Goal: Obtain resource: Obtain resource

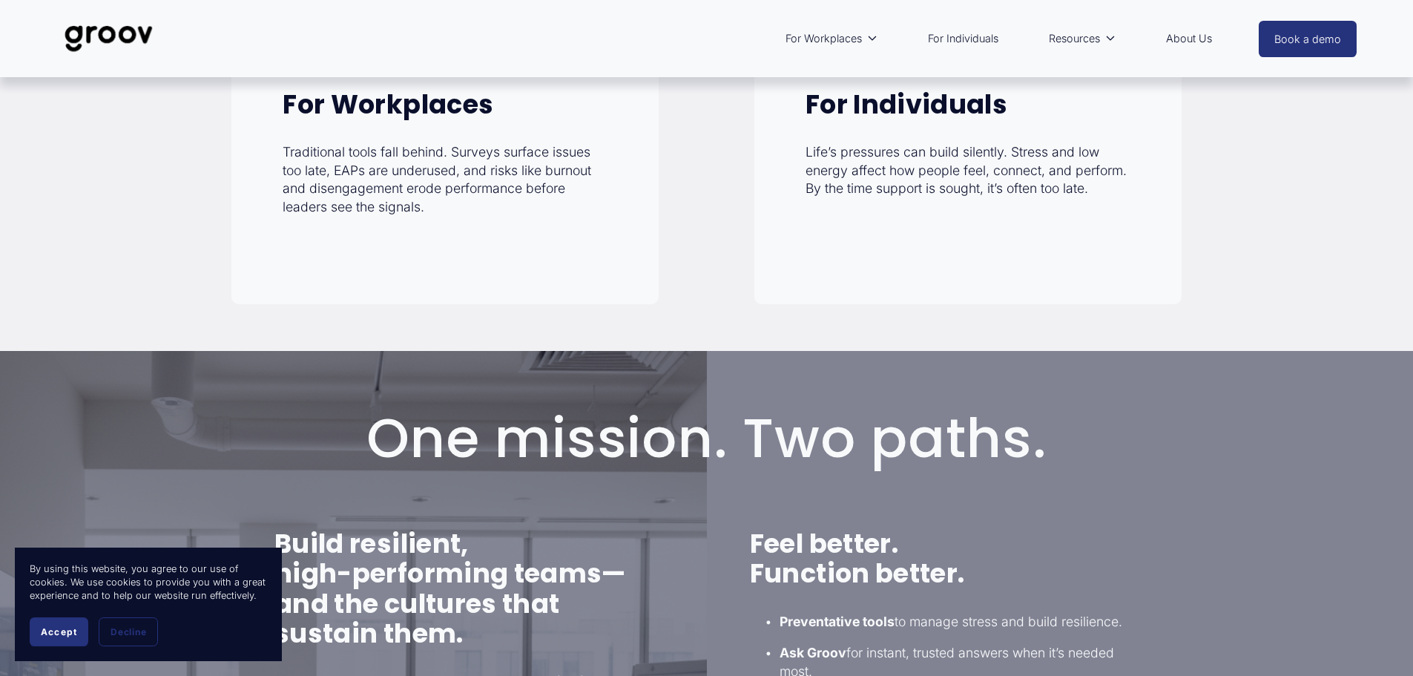
scroll to position [338, 0]
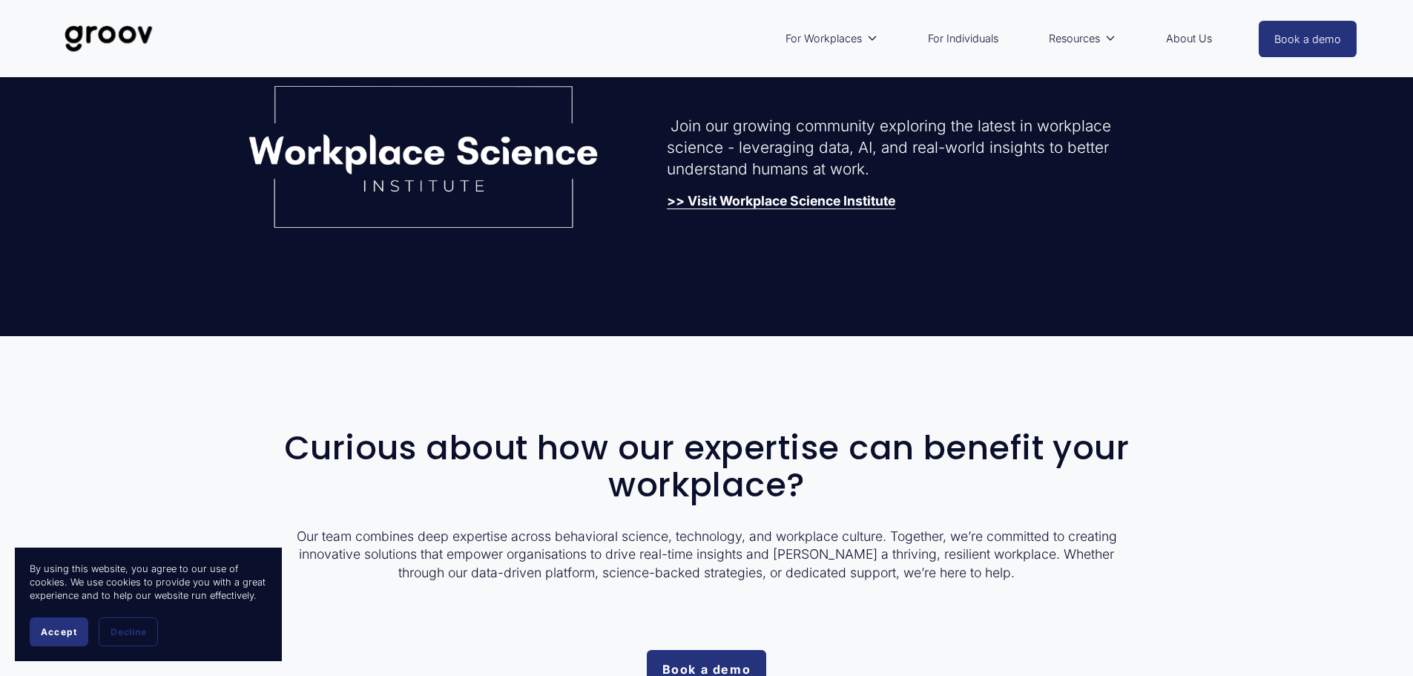
scroll to position [3679, 0]
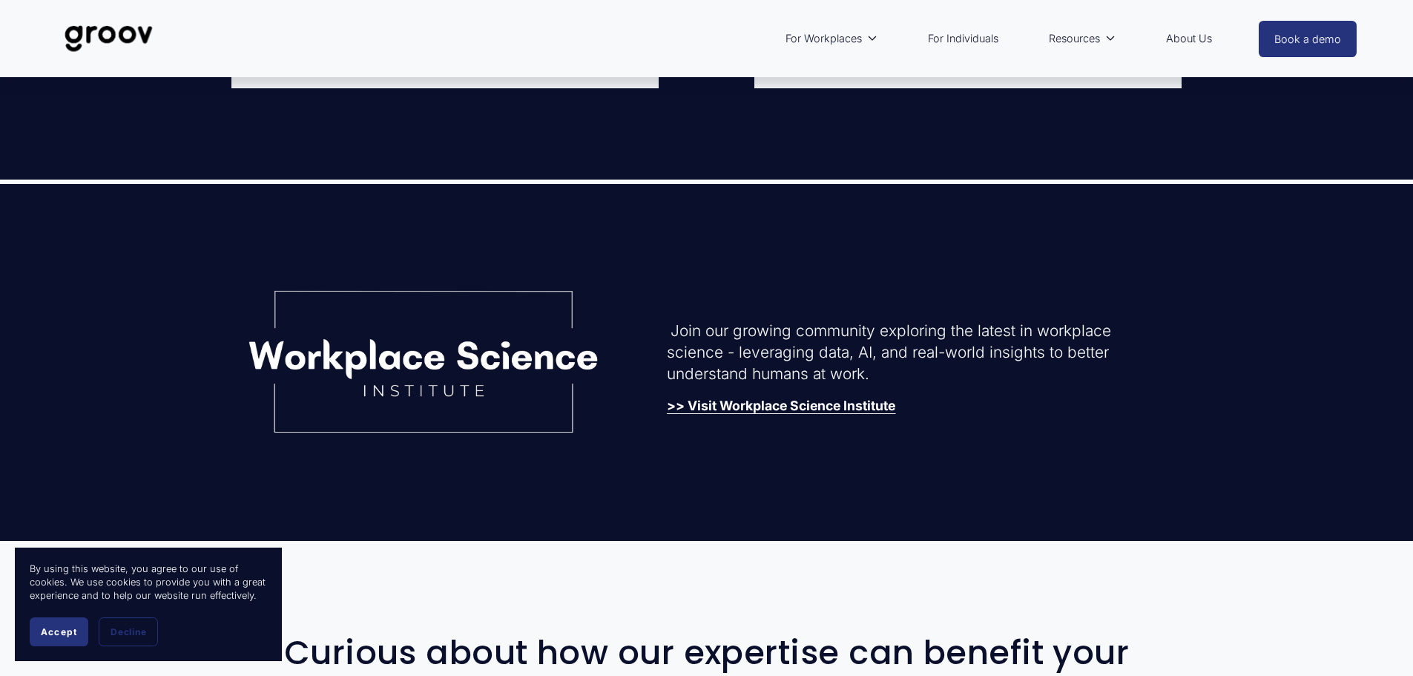
click at [746, 401] on div "Join our growing community exploring the latest in workplace science - leveragi…" at bounding box center [902, 367] width 471 height 95
click at [748, 409] on strong ">> Visit Workplace Science Institute" at bounding box center [781, 406] width 228 height 16
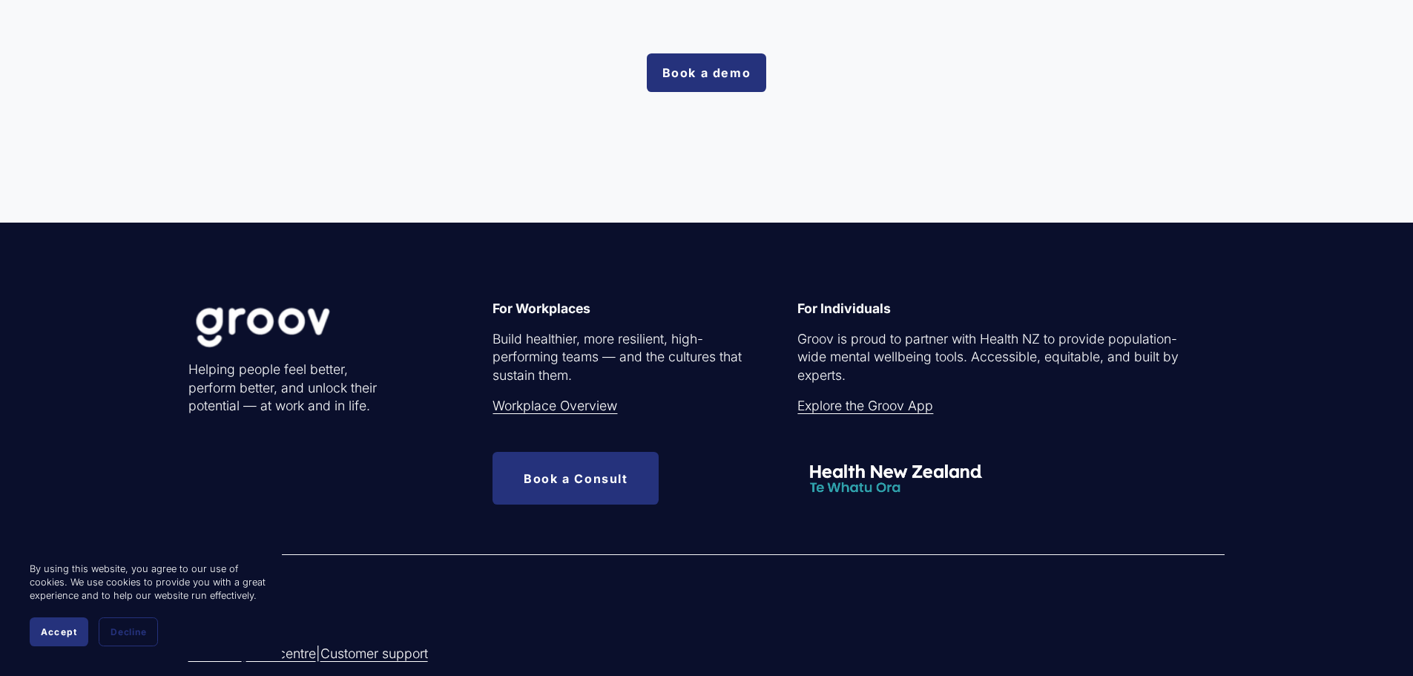
scroll to position [4495, 0]
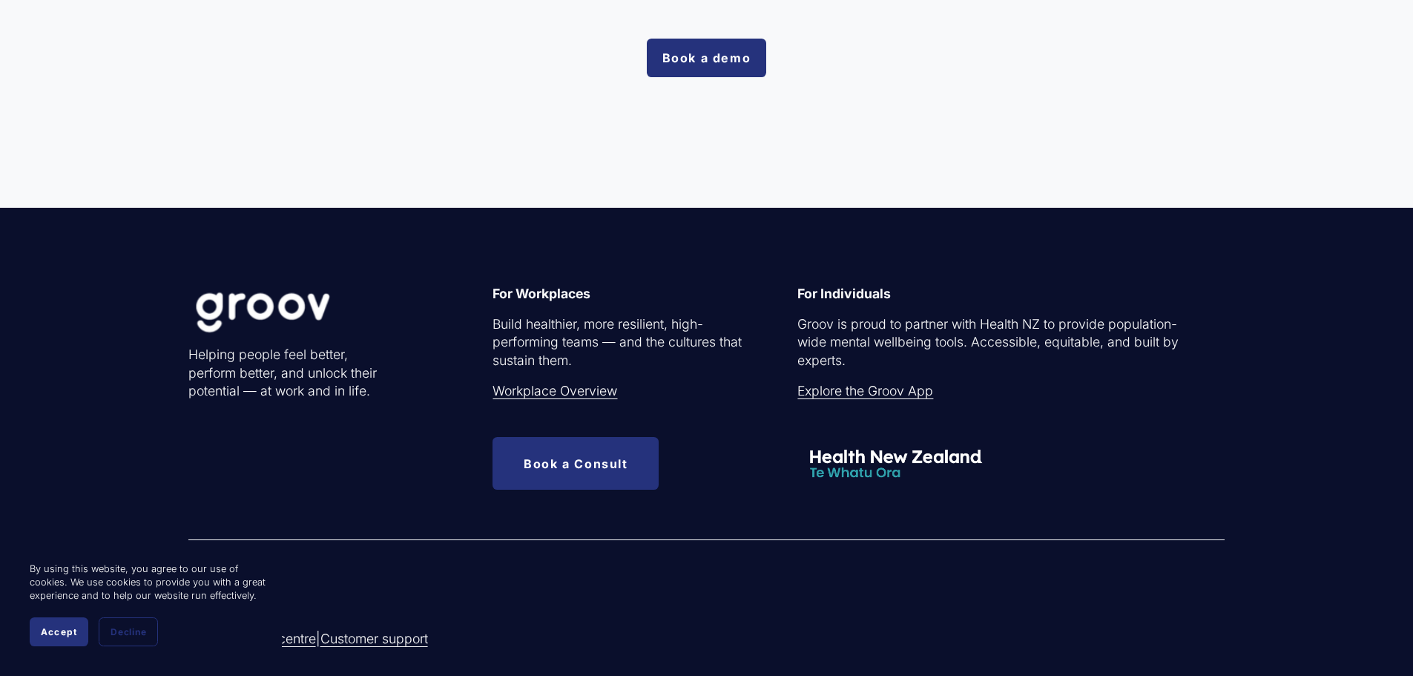
click at [558, 399] on link "Workplace Overview" at bounding box center [555, 391] width 125 height 19
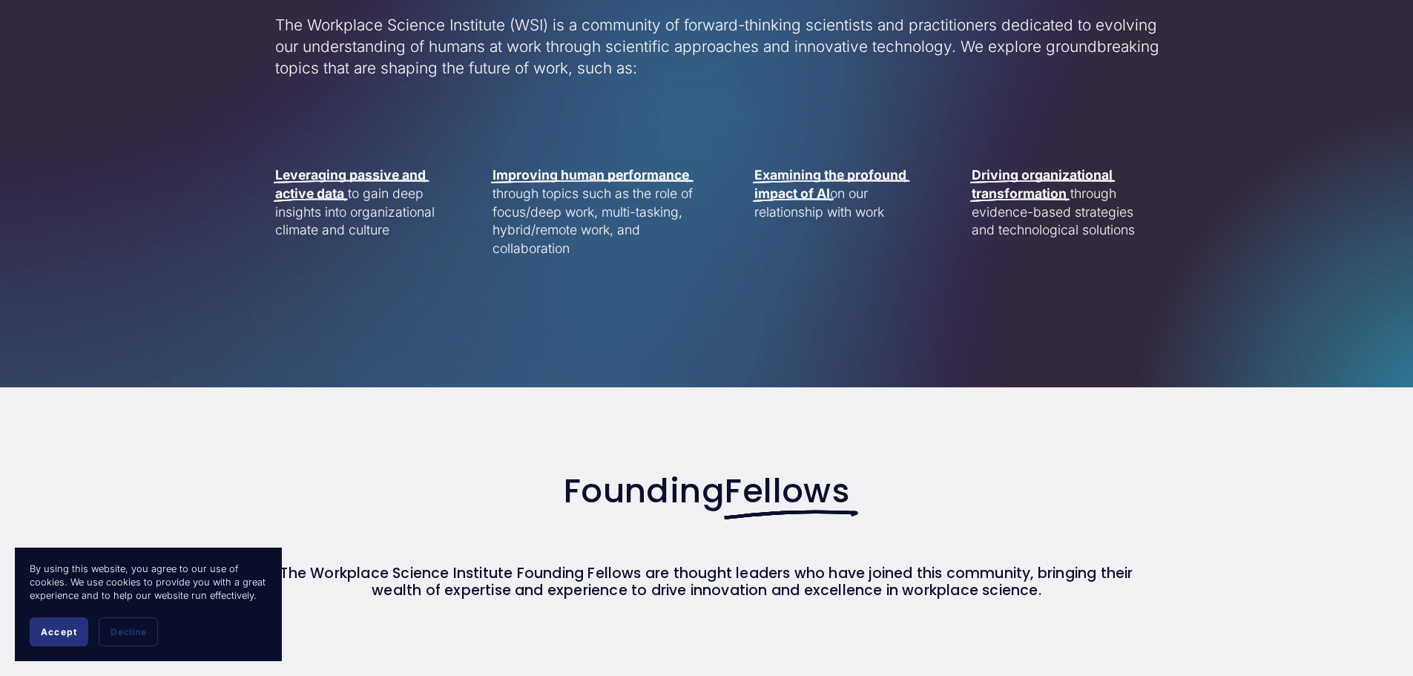
scroll to position [890, 0]
click at [50, 633] on span "Accept" at bounding box center [59, 631] width 36 height 11
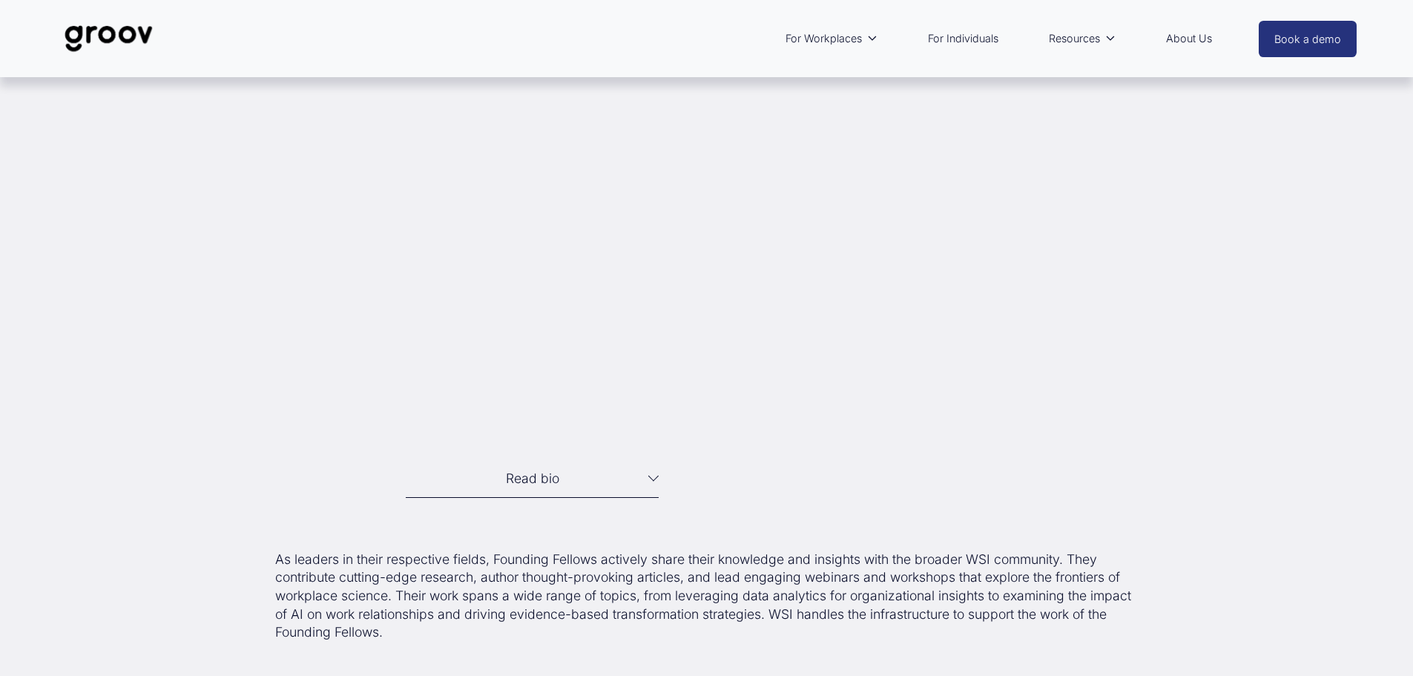
scroll to position [2312, 0]
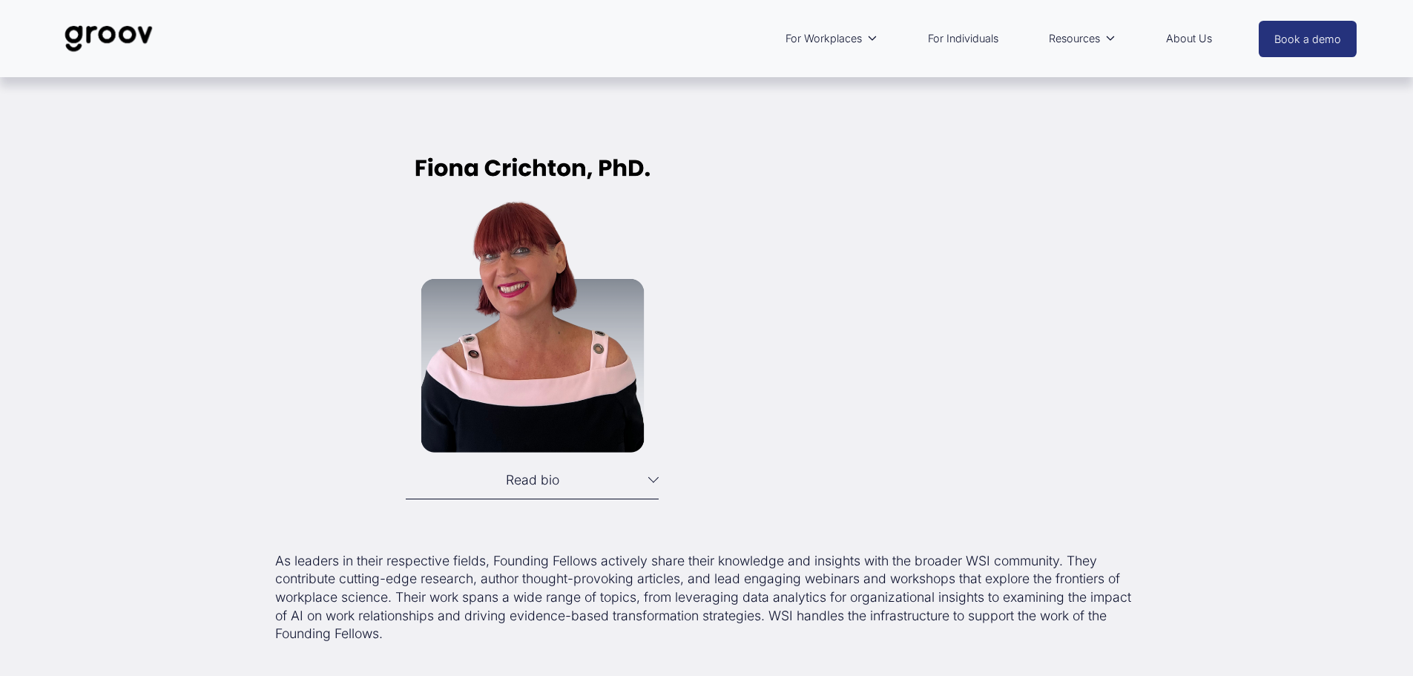
click at [967, 36] on link "For Individuals" at bounding box center [963, 39] width 85 height 34
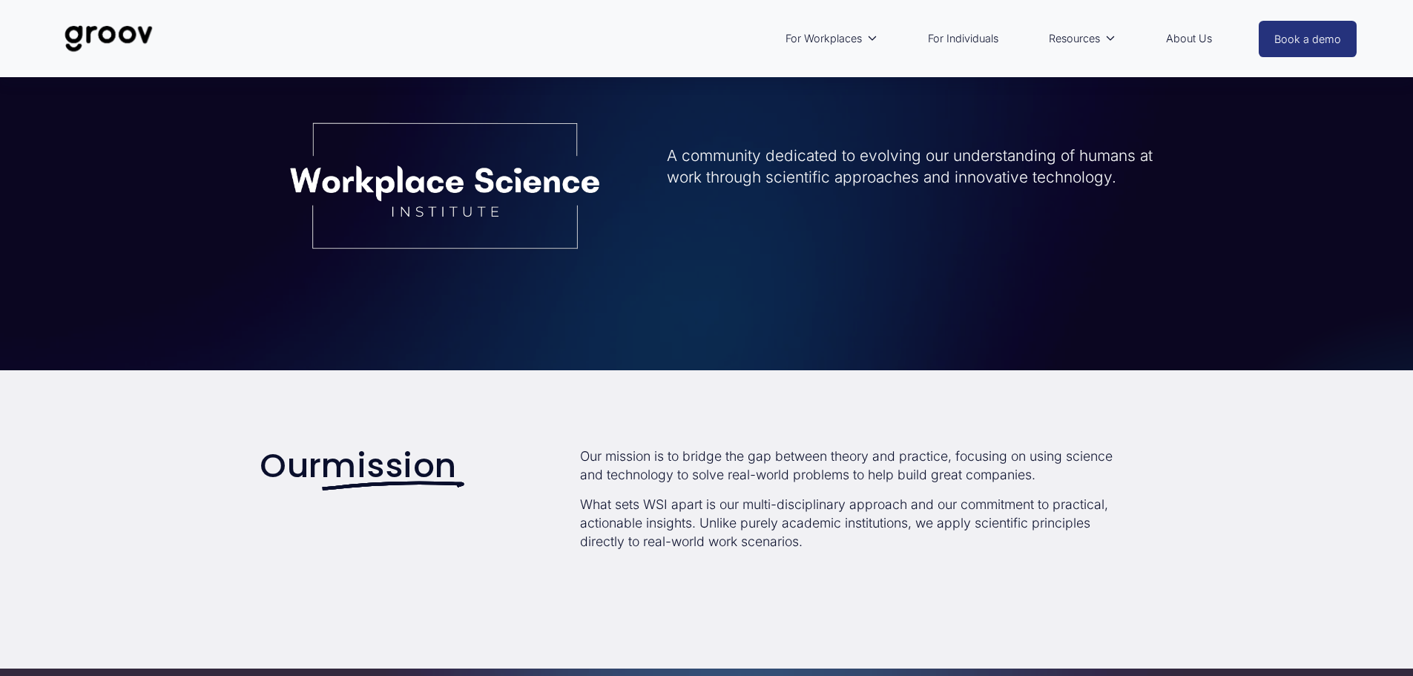
scroll to position [0, 0]
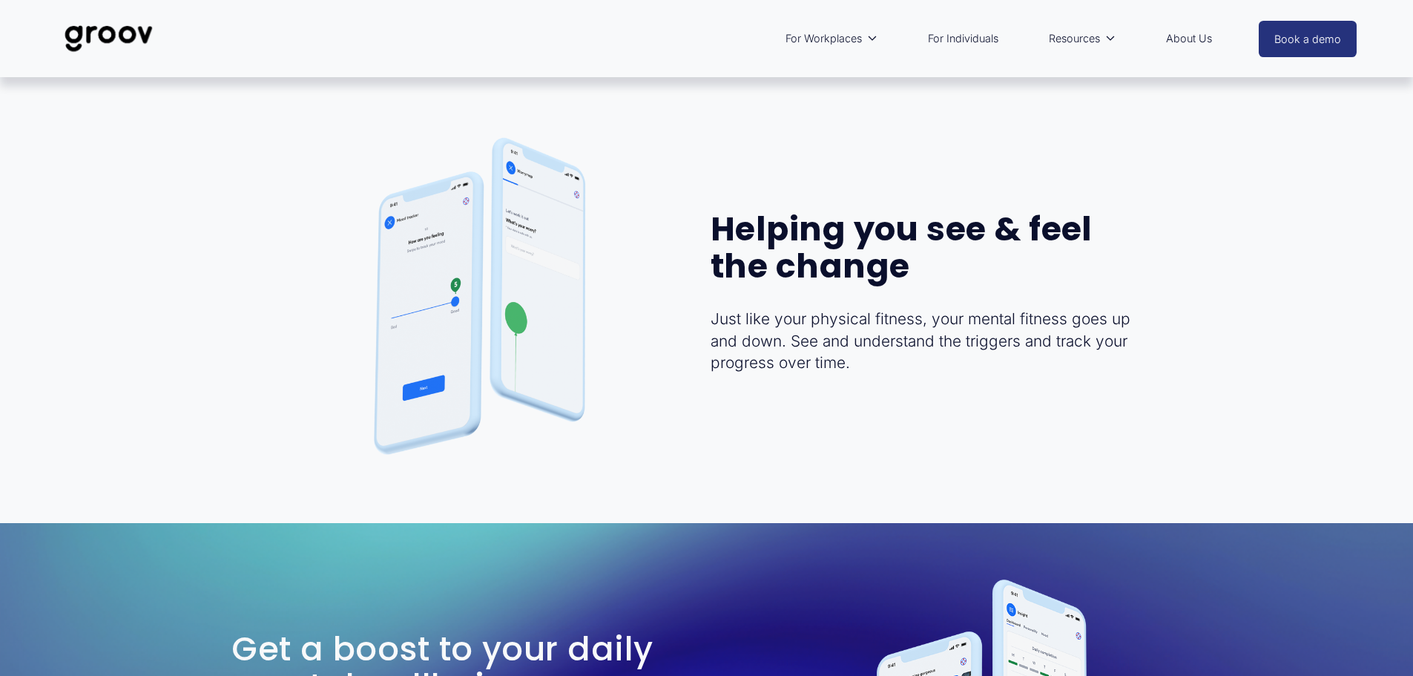
scroll to position [3034, 0]
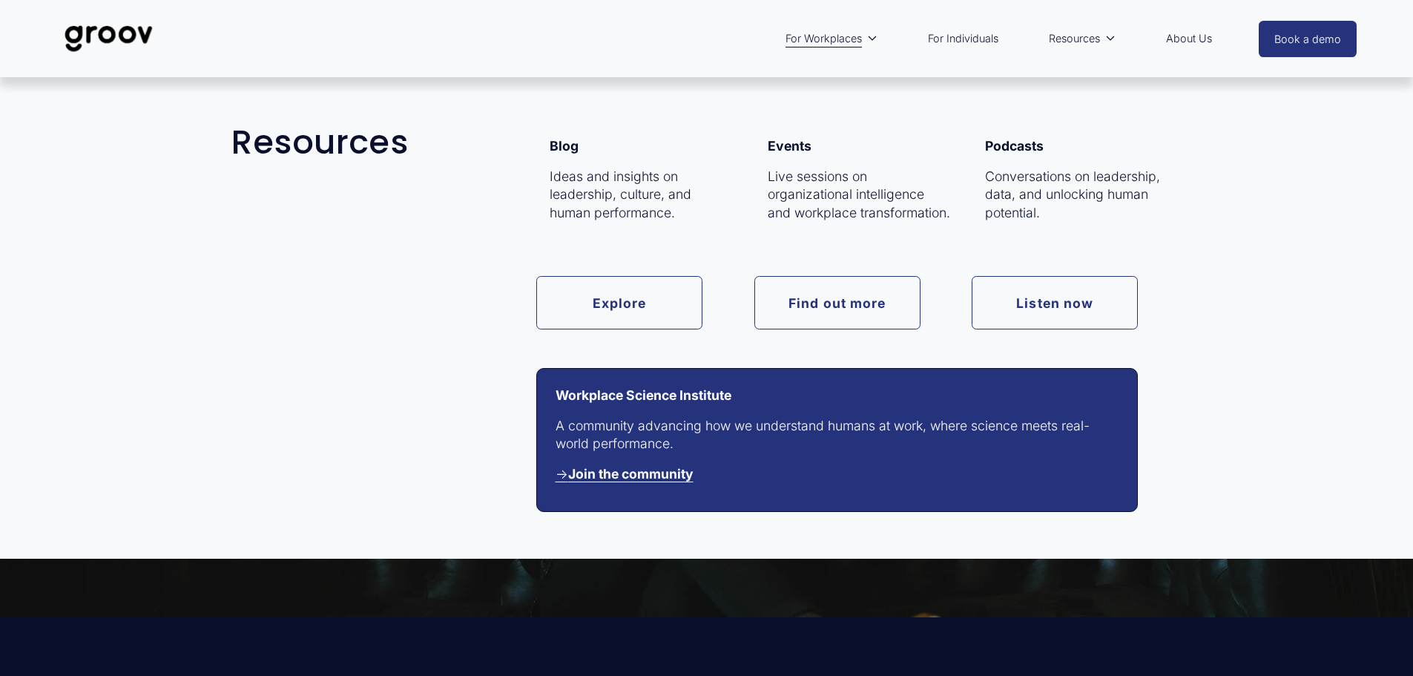
click at [1093, 35] on span "Resources" at bounding box center [1074, 38] width 51 height 19
click at [633, 299] on link "Explore" at bounding box center [619, 302] width 166 height 53
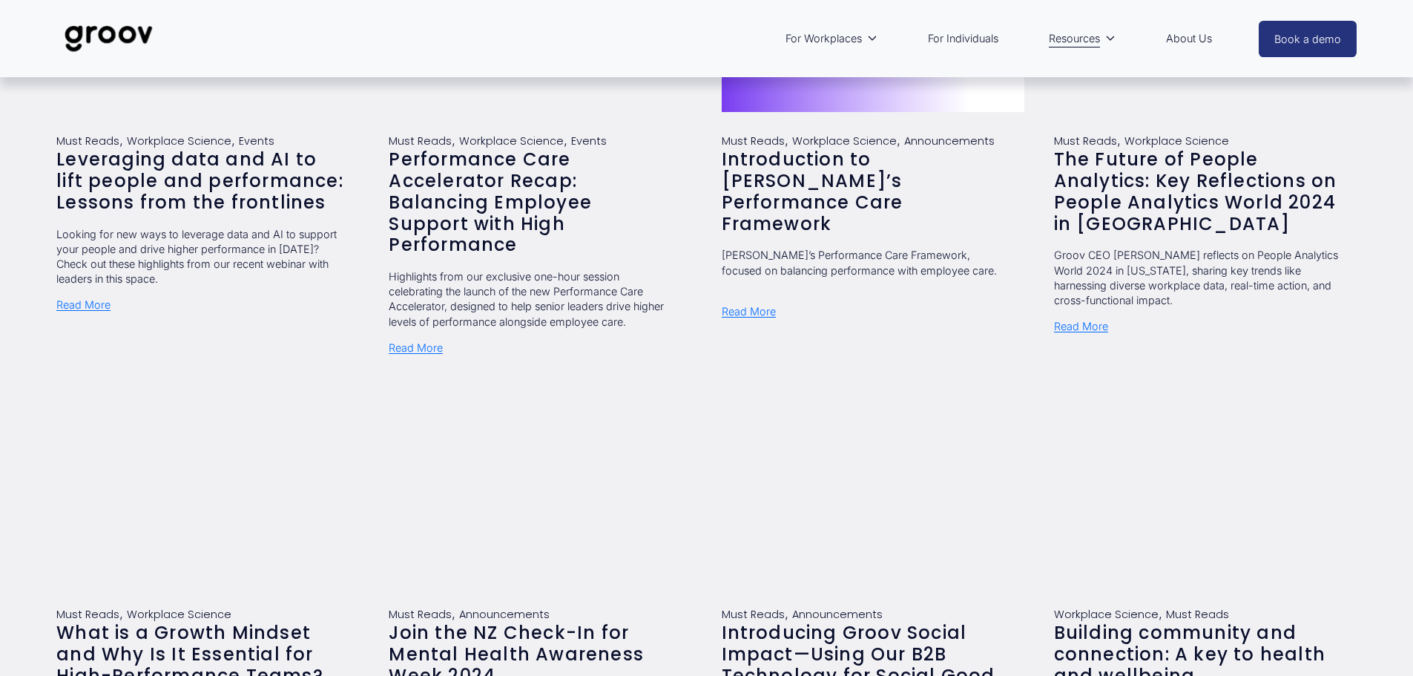
scroll to position [1261, 0]
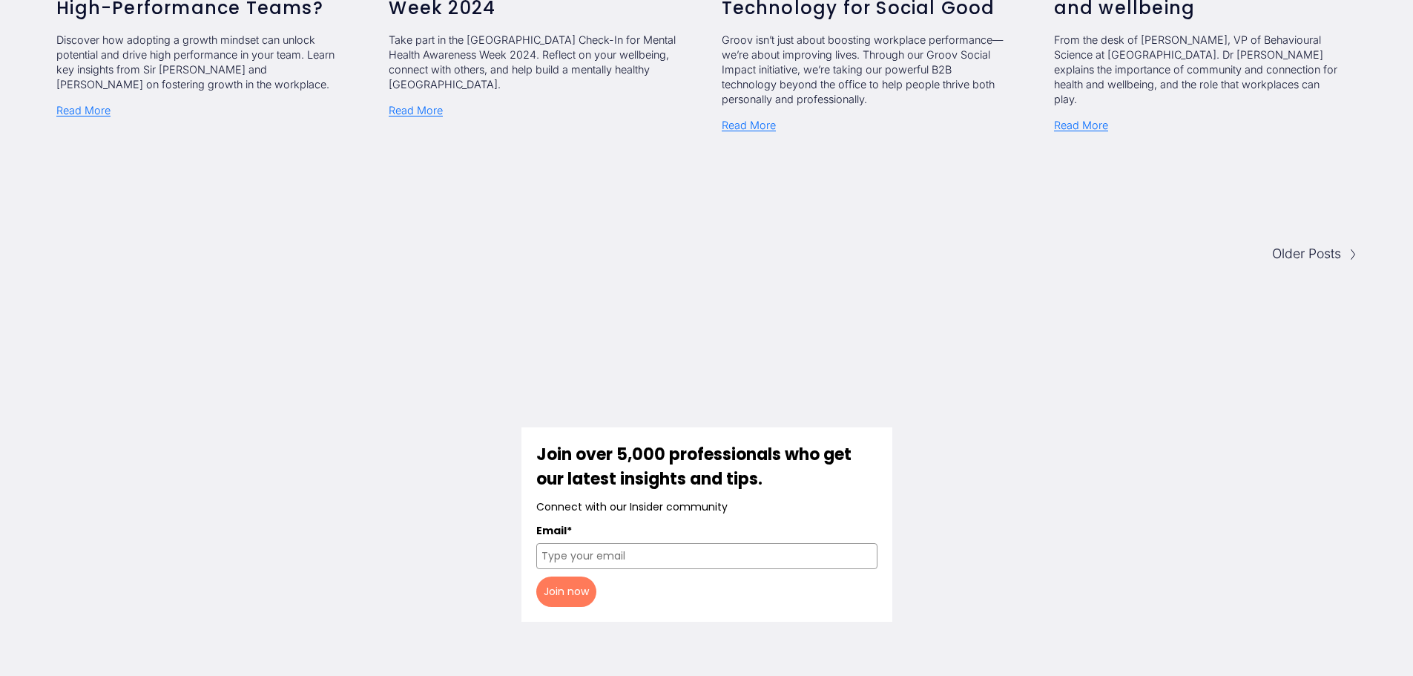
click at [583, 543] on input "Email*" at bounding box center [706, 556] width 341 height 26
type input "carlipamplin@hendersonreeves.co.nz"
click at [558, 579] on button "Join now" at bounding box center [566, 591] width 60 height 30
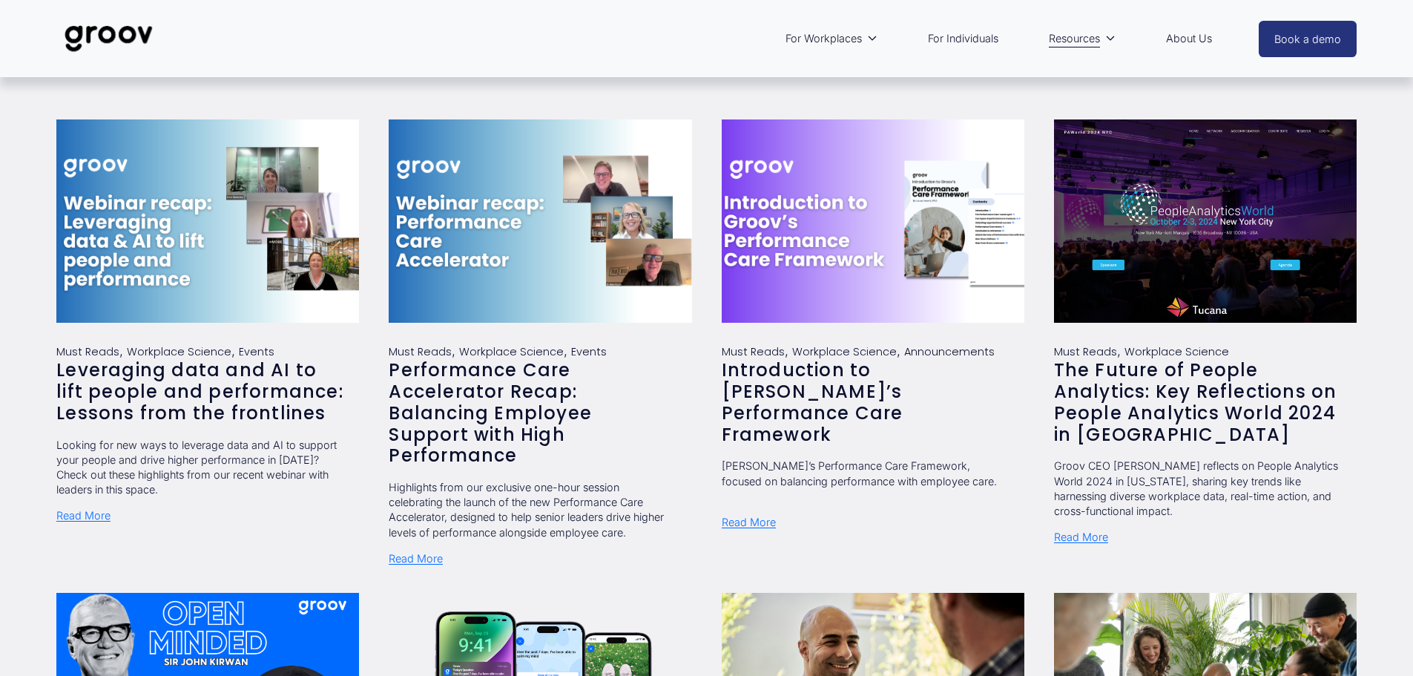
scroll to position [371, 0]
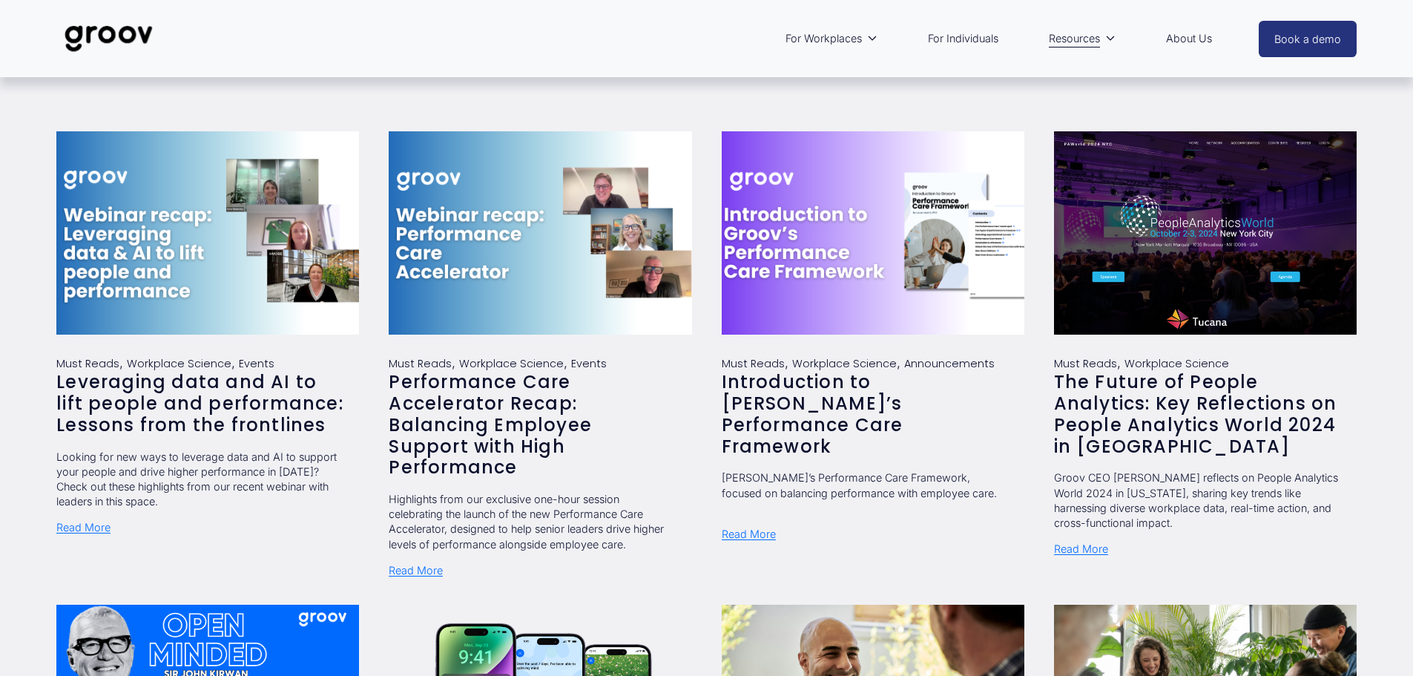
click at [75, 524] on link "Read More" at bounding box center [83, 522] width 54 height 27
click at [799, 407] on link "Introduction to Groov’s Performance Care Framework" at bounding box center [813, 413] width 182 height 88
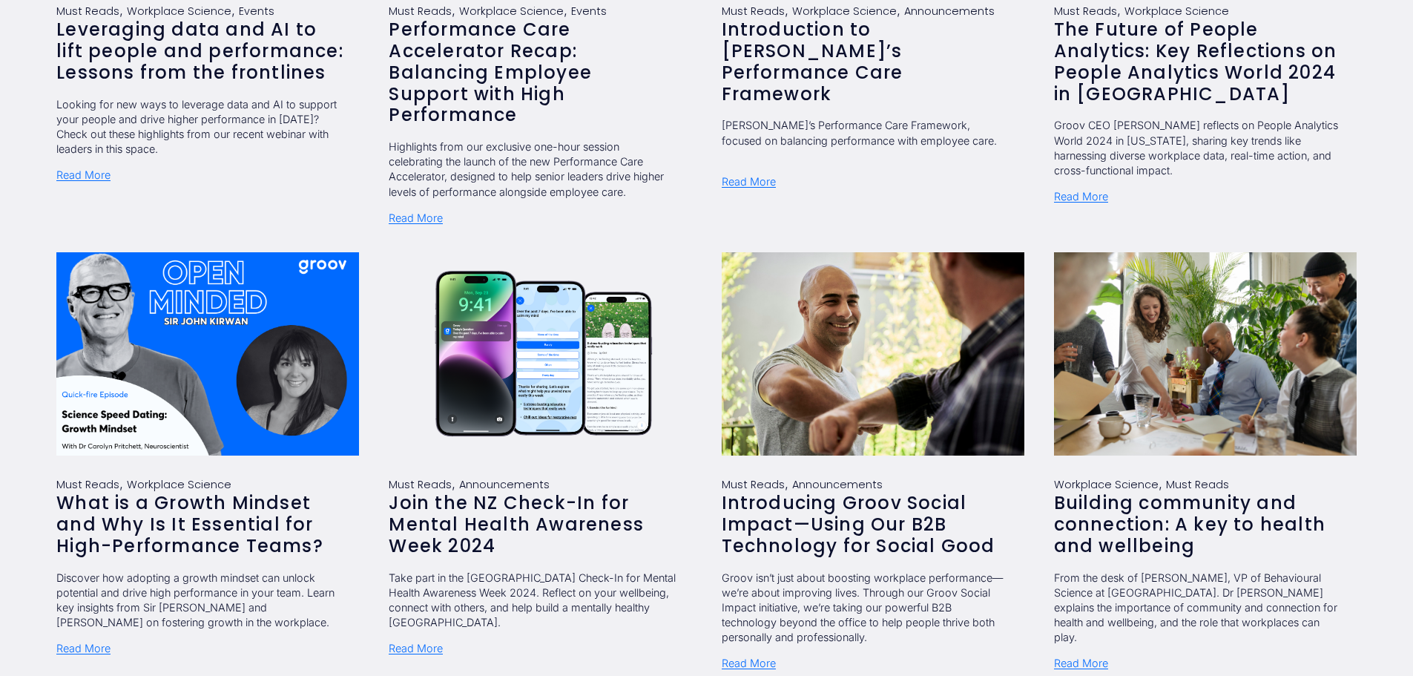
scroll to position [742, 0]
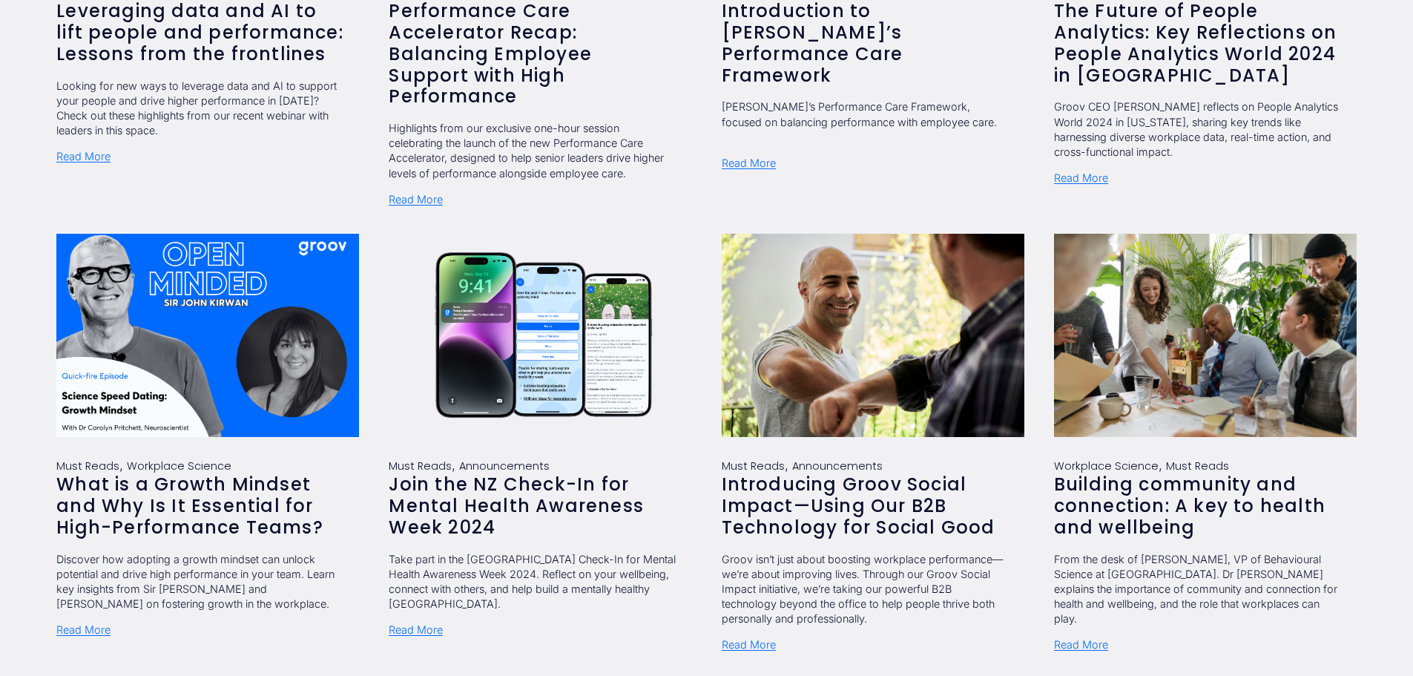
click at [511, 472] on link "Join the NZ Check-In for Mental Health Awareness Week 2024" at bounding box center [516, 506] width 255 height 68
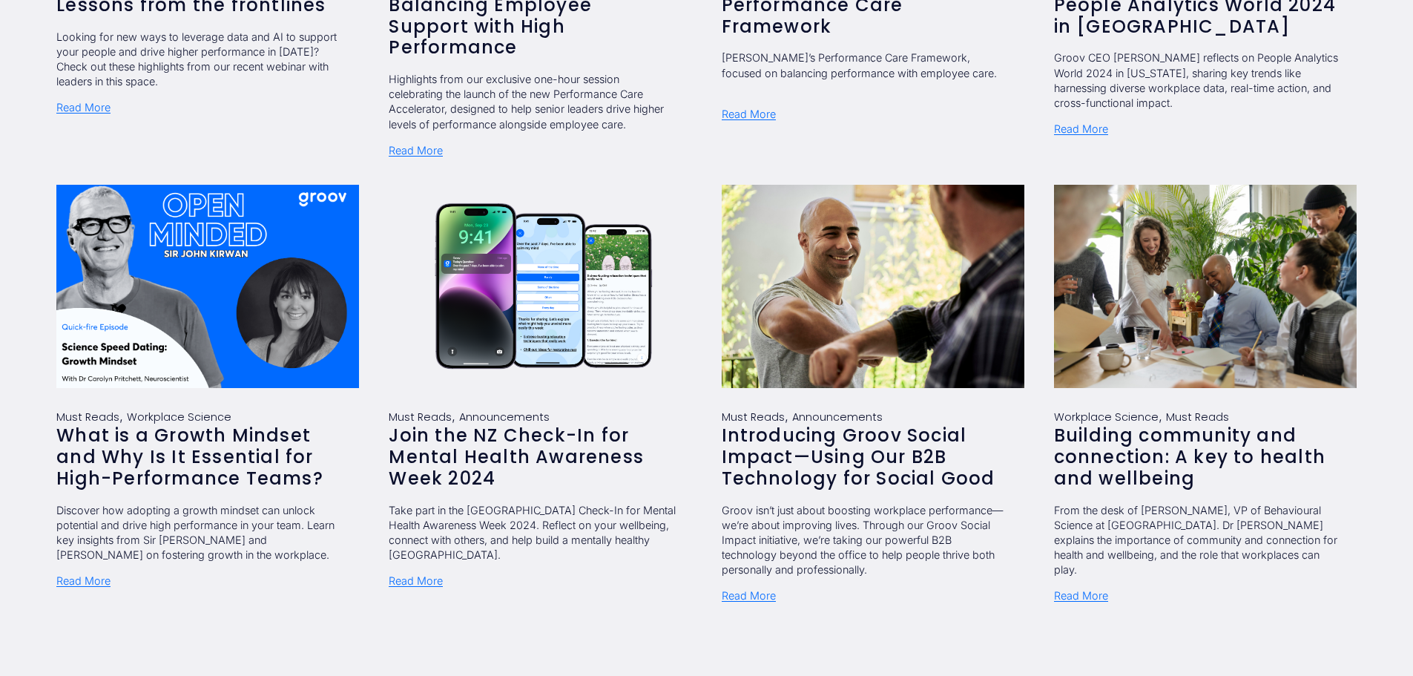
scroll to position [816, 0]
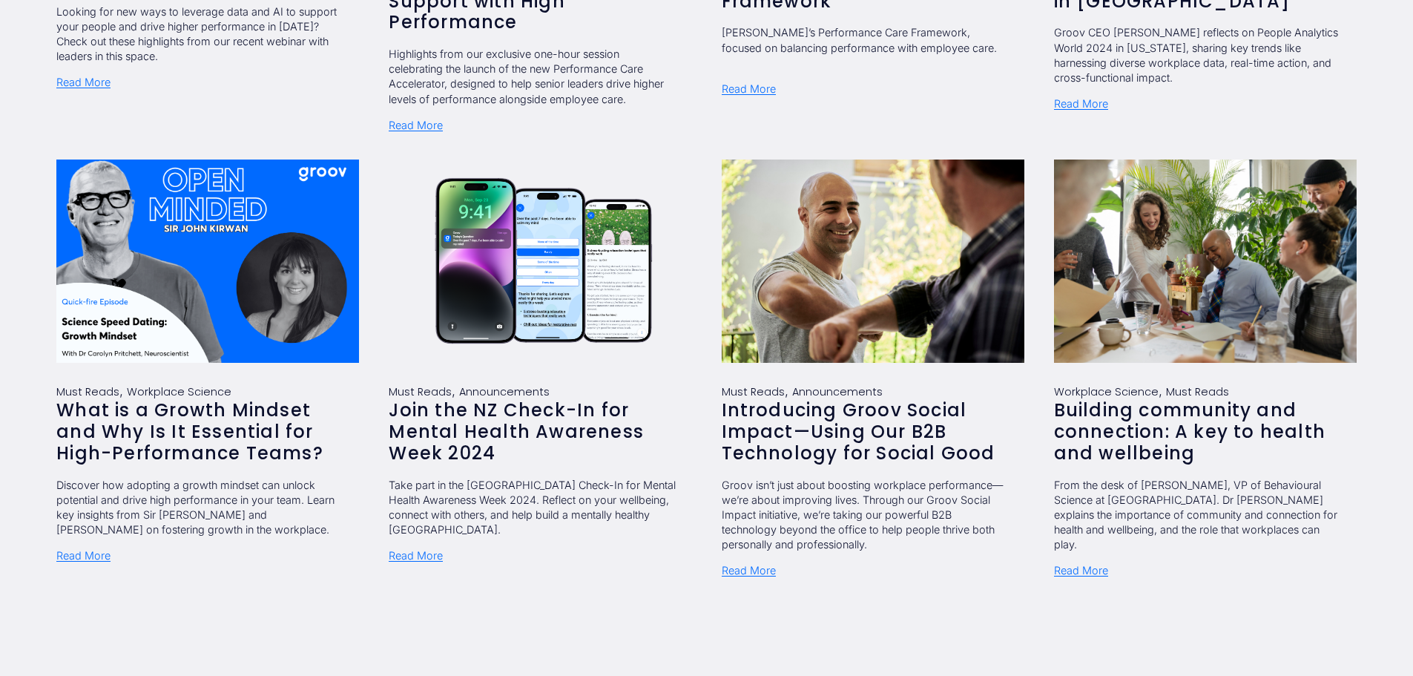
click at [754, 552] on link "Read More" at bounding box center [749, 565] width 54 height 27
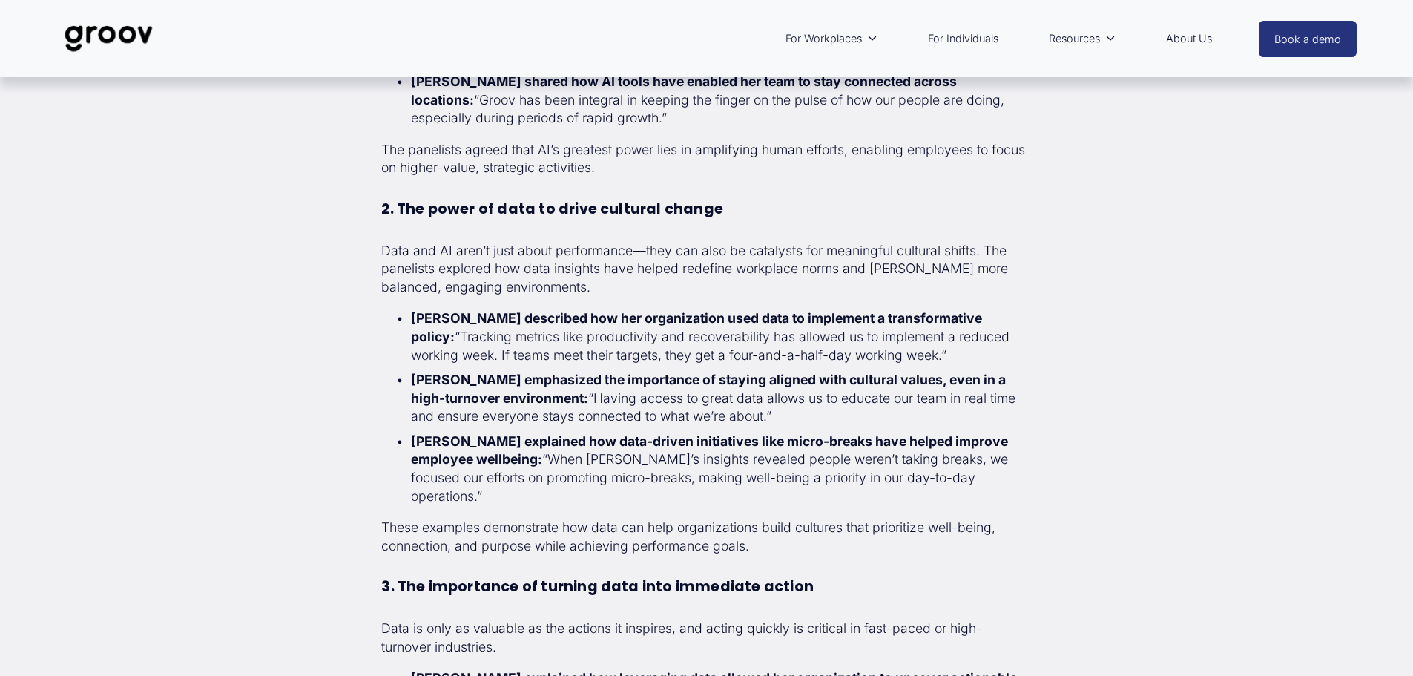
scroll to position [2893, 0]
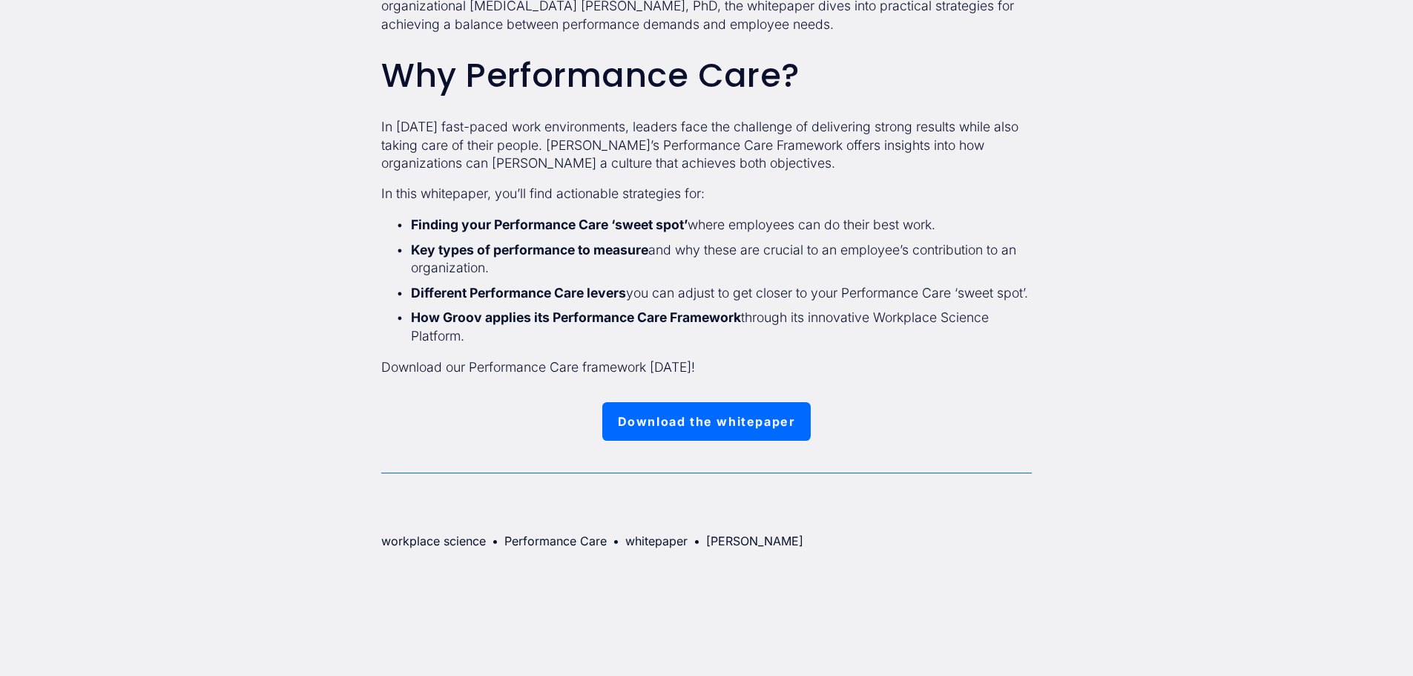
scroll to position [964, 0]
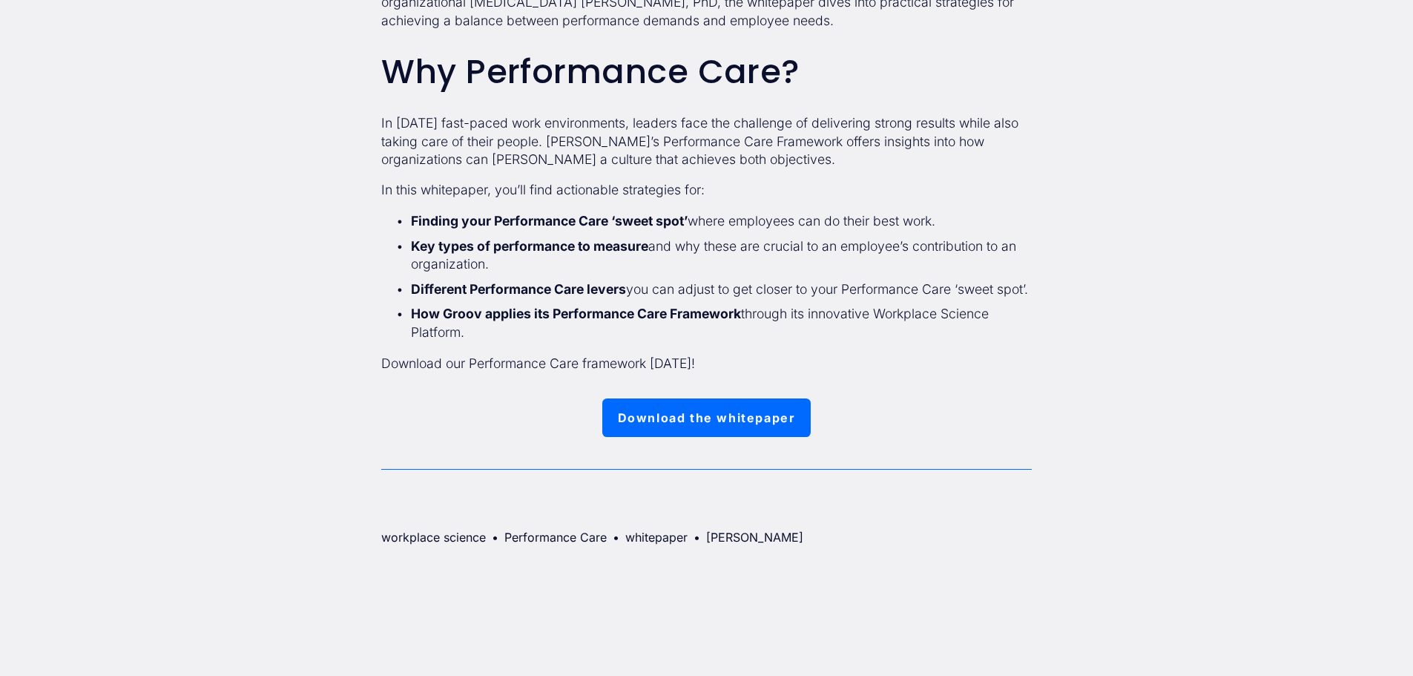
click at [662, 398] on link "Download the whitepaper" at bounding box center [706, 417] width 208 height 39
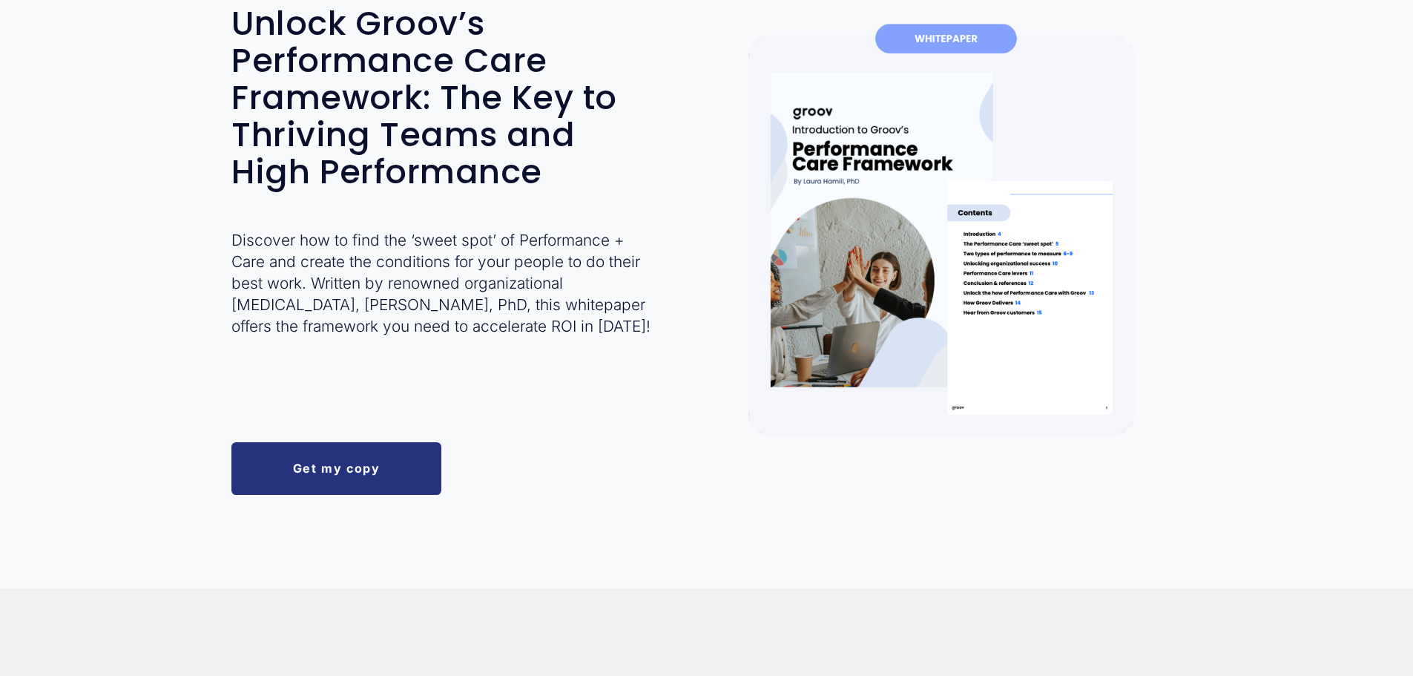
scroll to position [223, 0]
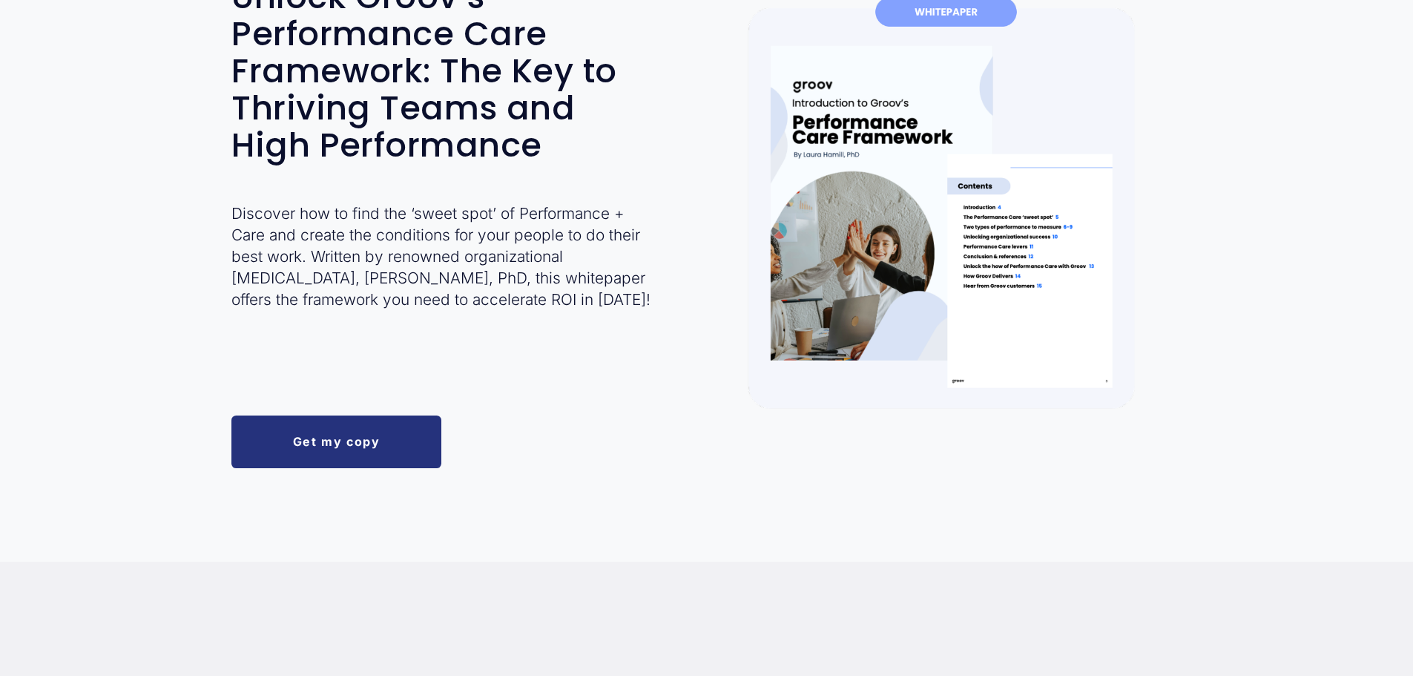
click at [942, 16] on div at bounding box center [946, 208] width 471 height 471
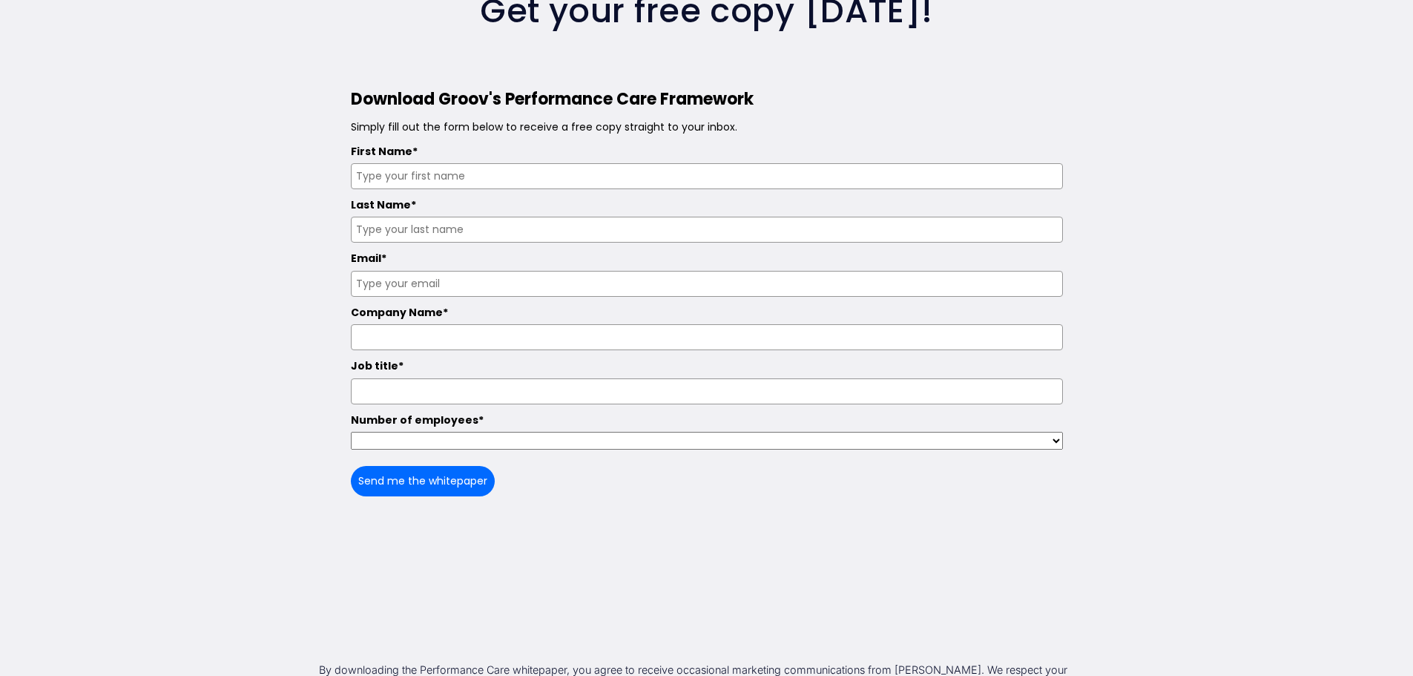
scroll to position [2003, 0]
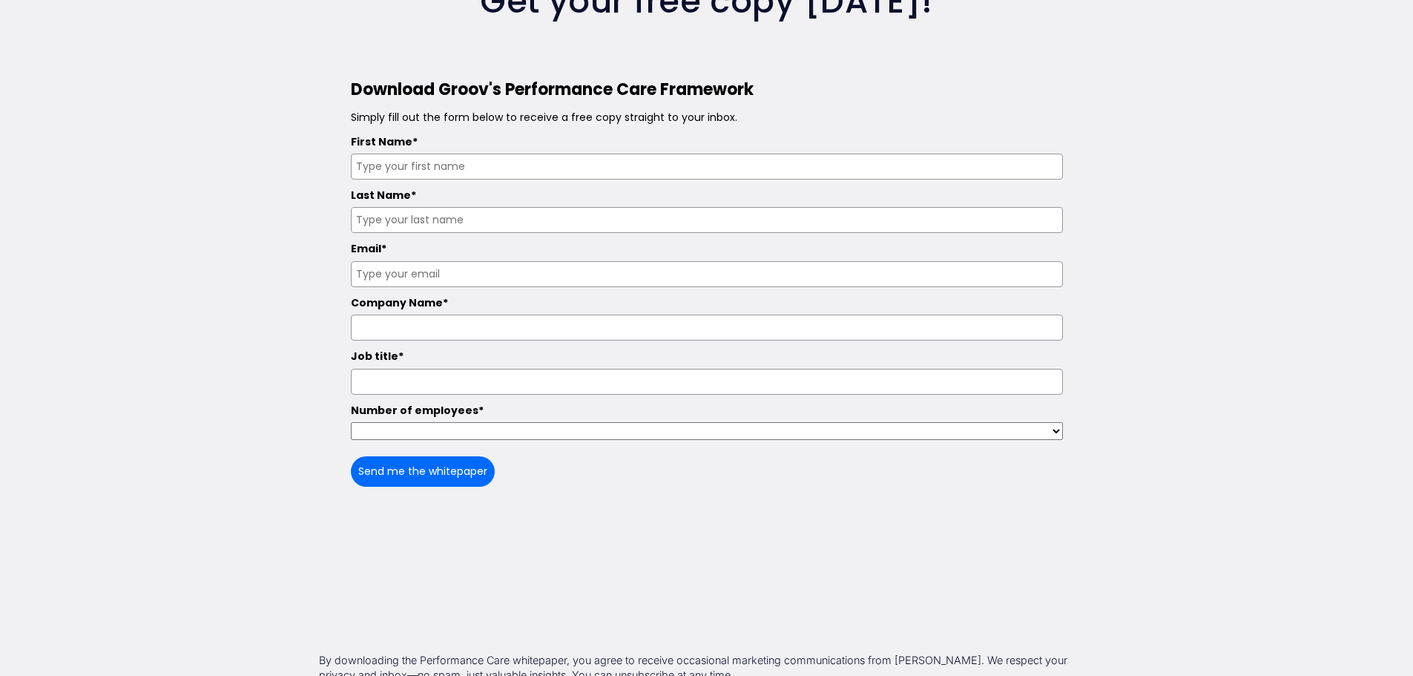
click at [442, 172] on input "First Name*" at bounding box center [707, 167] width 712 height 26
type input "Carli"
type input "[PERSON_NAME]"
click at [421, 278] on input "Email*" at bounding box center [707, 274] width 712 height 26
type input "carlipamplin@hendersonreeves.co.nz"
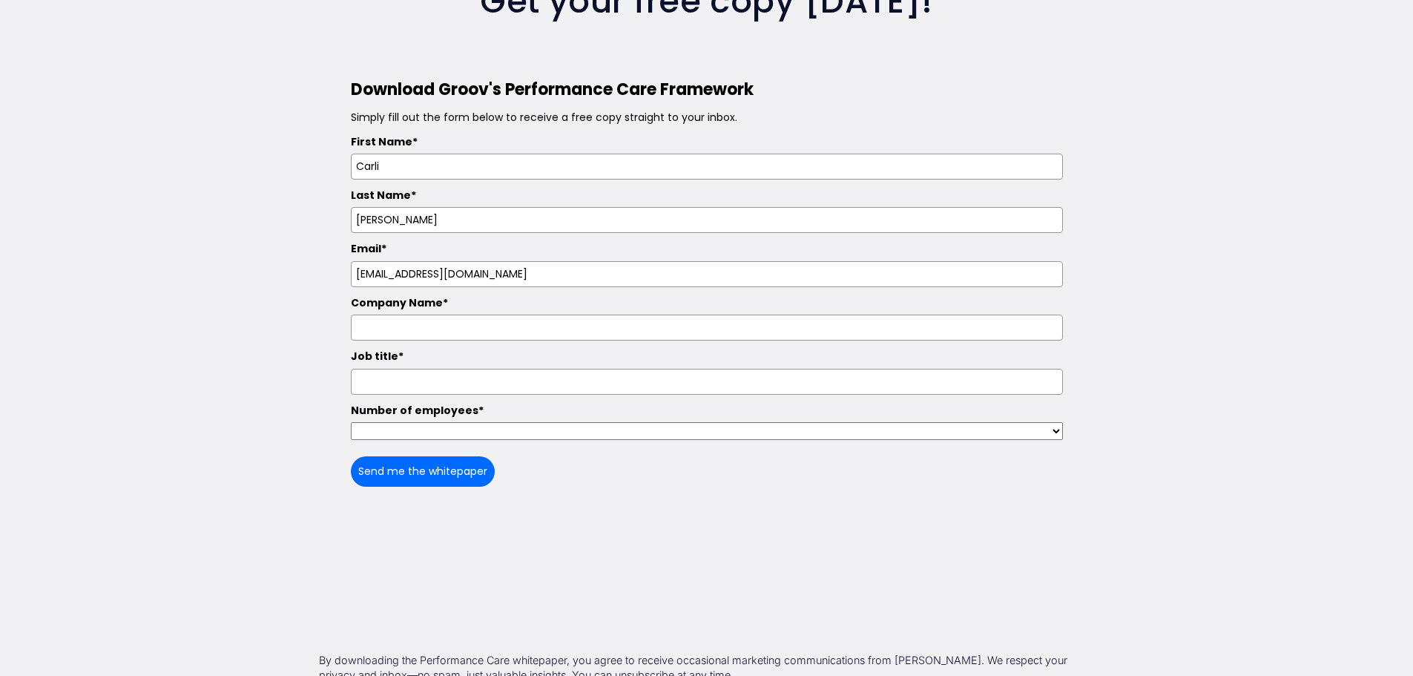
click at [419, 333] on input "Company Name*" at bounding box center [707, 328] width 712 height 26
type input "Henderson Reeves Lawyers"
click at [404, 391] on input "Job title*" at bounding box center [707, 382] width 712 height 26
type input "Senior Associate"
click at [401, 428] on select "1 - 24 25 - 49 50 - 99 100 - 499 500 - 999 1000+ 50-100 500-1000 100-500" at bounding box center [707, 431] width 712 height 18
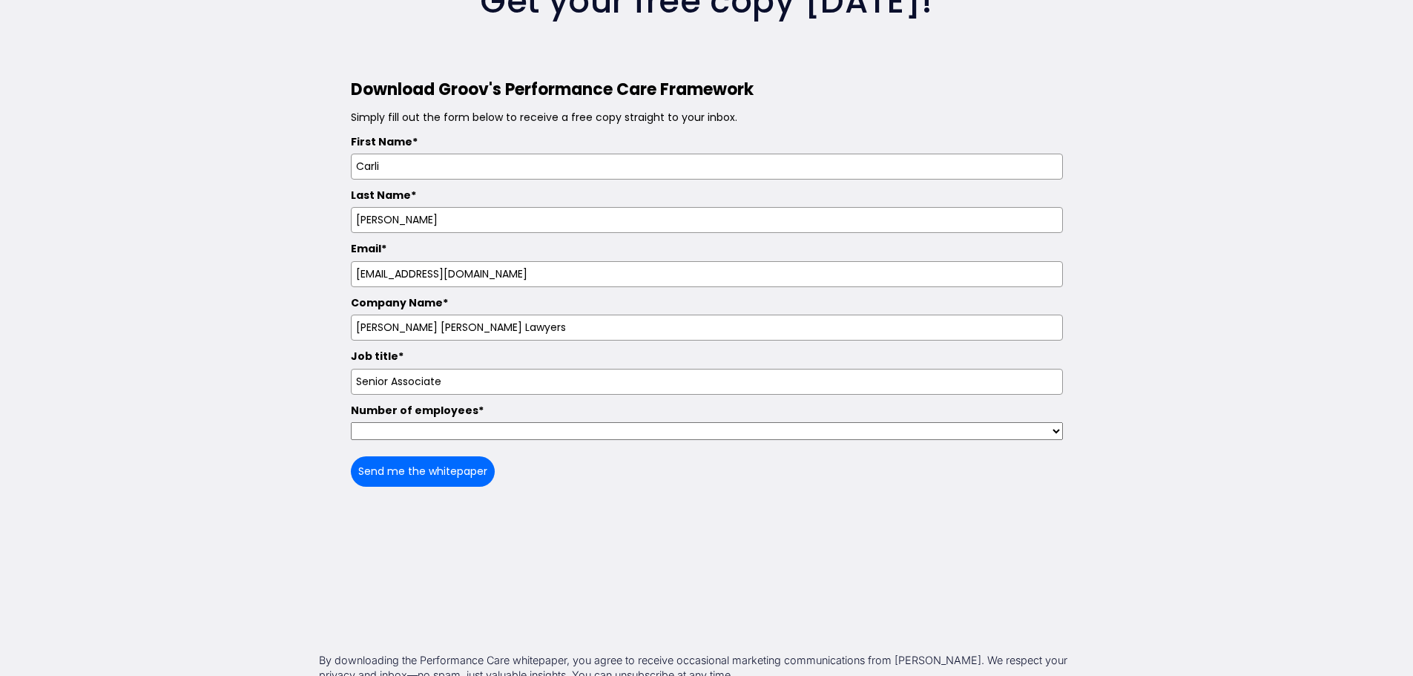
select select "50-100"
click at [351, 427] on select "1 - 24 25 - 49 50 - 99 100 - 499 500 - 999 1000+ 50-100 500-1000 100-500" at bounding box center [707, 431] width 712 height 18
click at [435, 473] on button "Send me the whitepaper" at bounding box center [423, 471] width 144 height 30
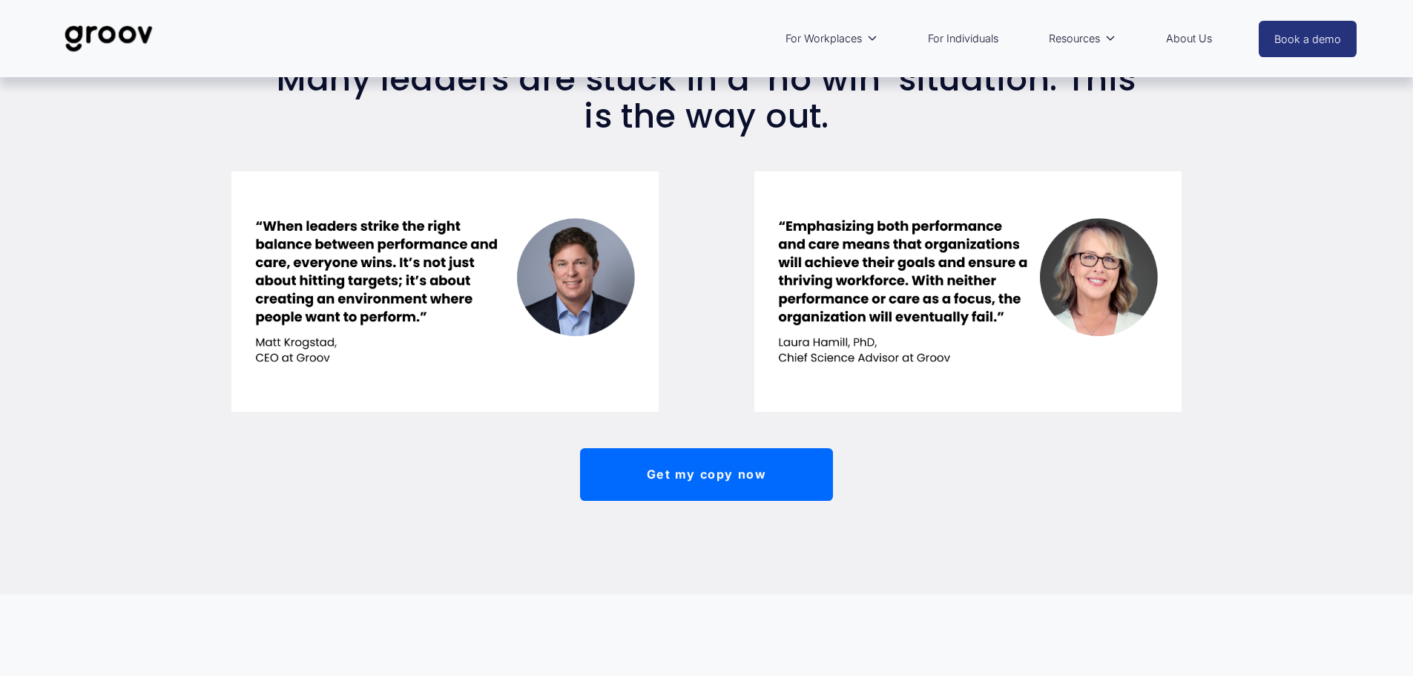
scroll to position [371, 0]
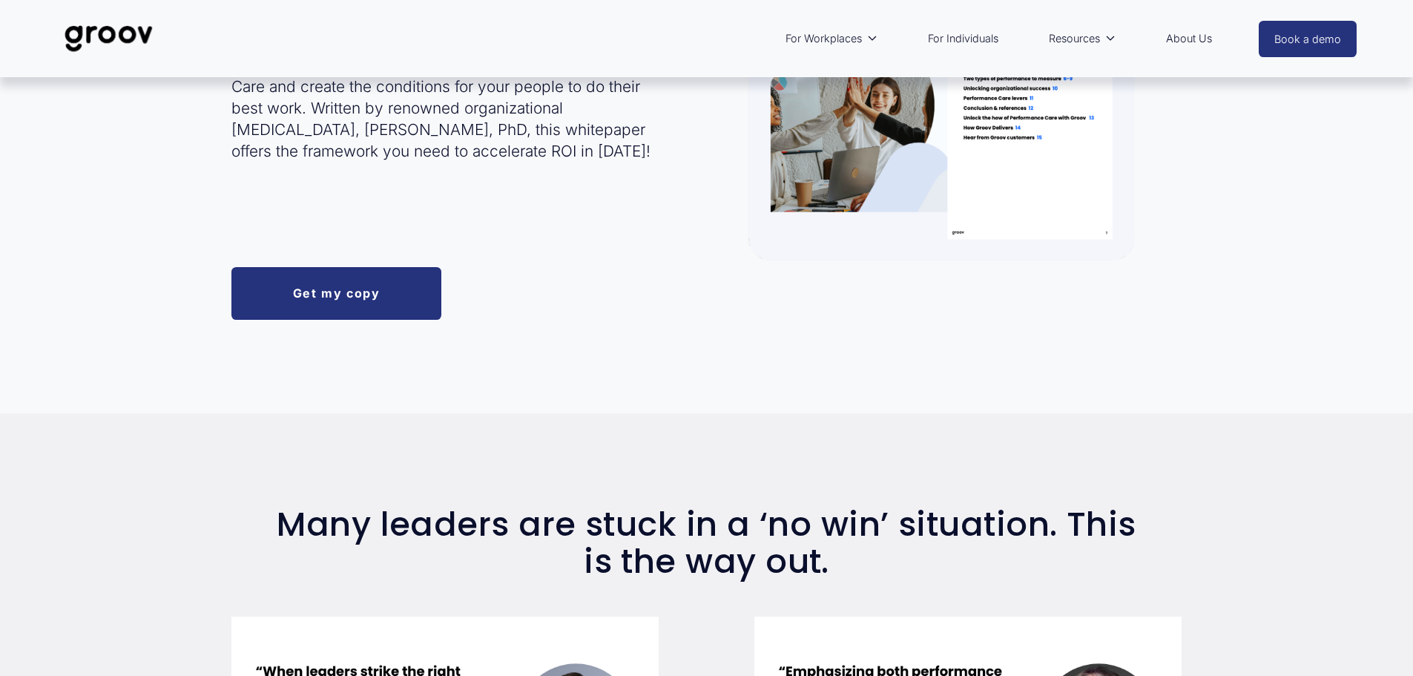
click at [338, 312] on link "Get my copy" at bounding box center [336, 293] width 210 height 53
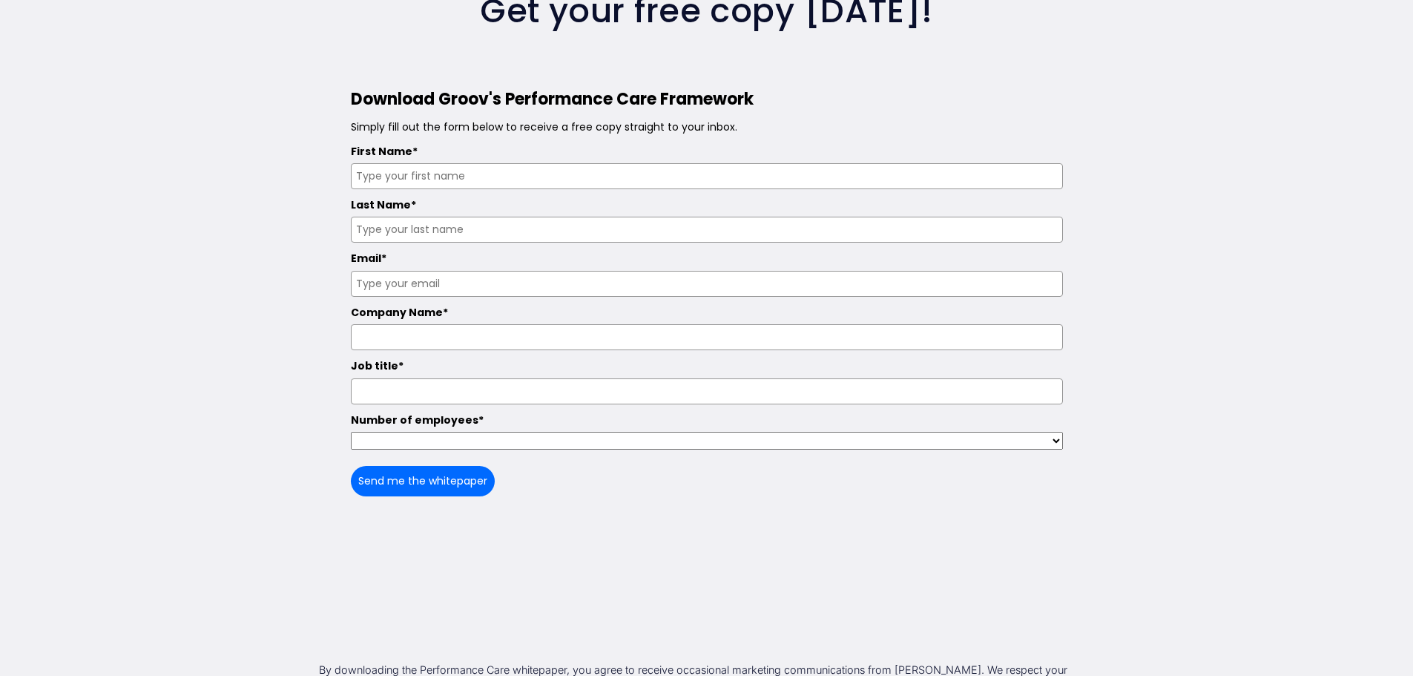
scroll to position [2003, 0]
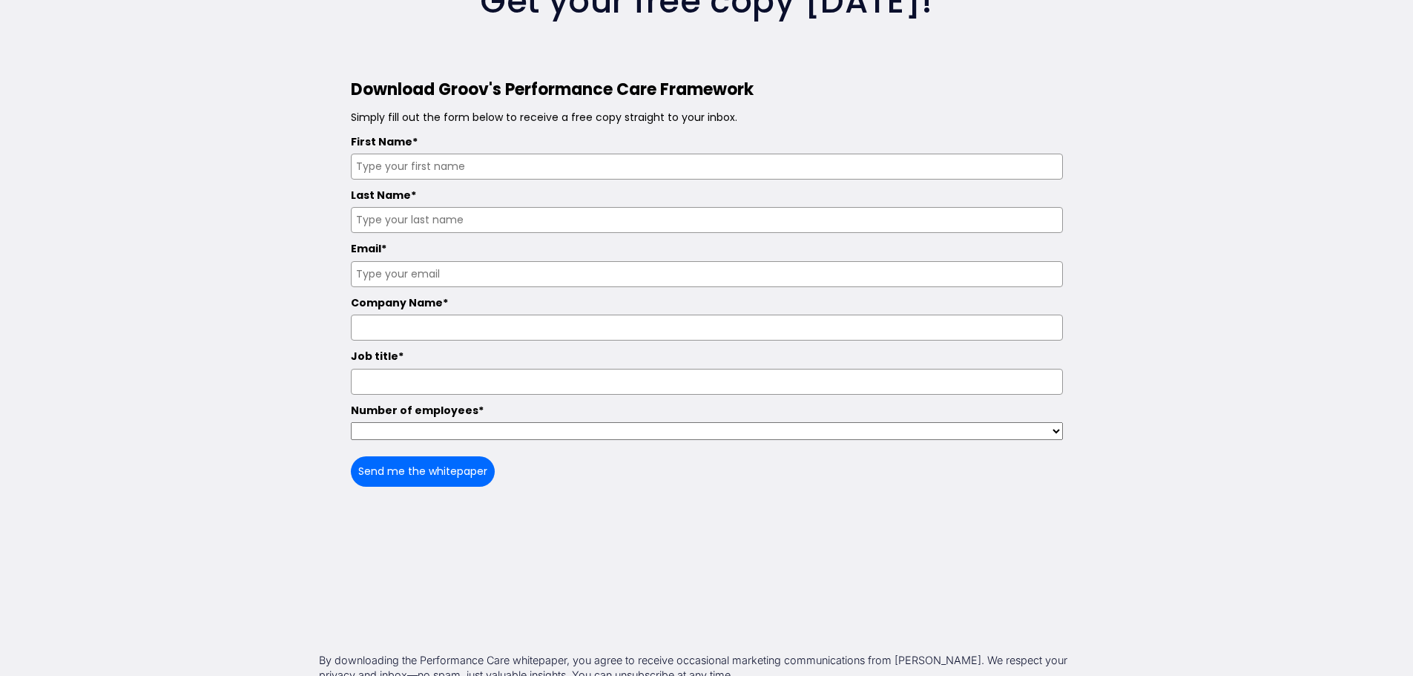
click at [416, 174] on input "First Name*" at bounding box center [707, 167] width 712 height 26
type input "Carli"
type input "Pamplin"
click at [404, 274] on input "Email*" at bounding box center [707, 274] width 712 height 26
type input "carlipamplin@hendersonreeves.co.nz"
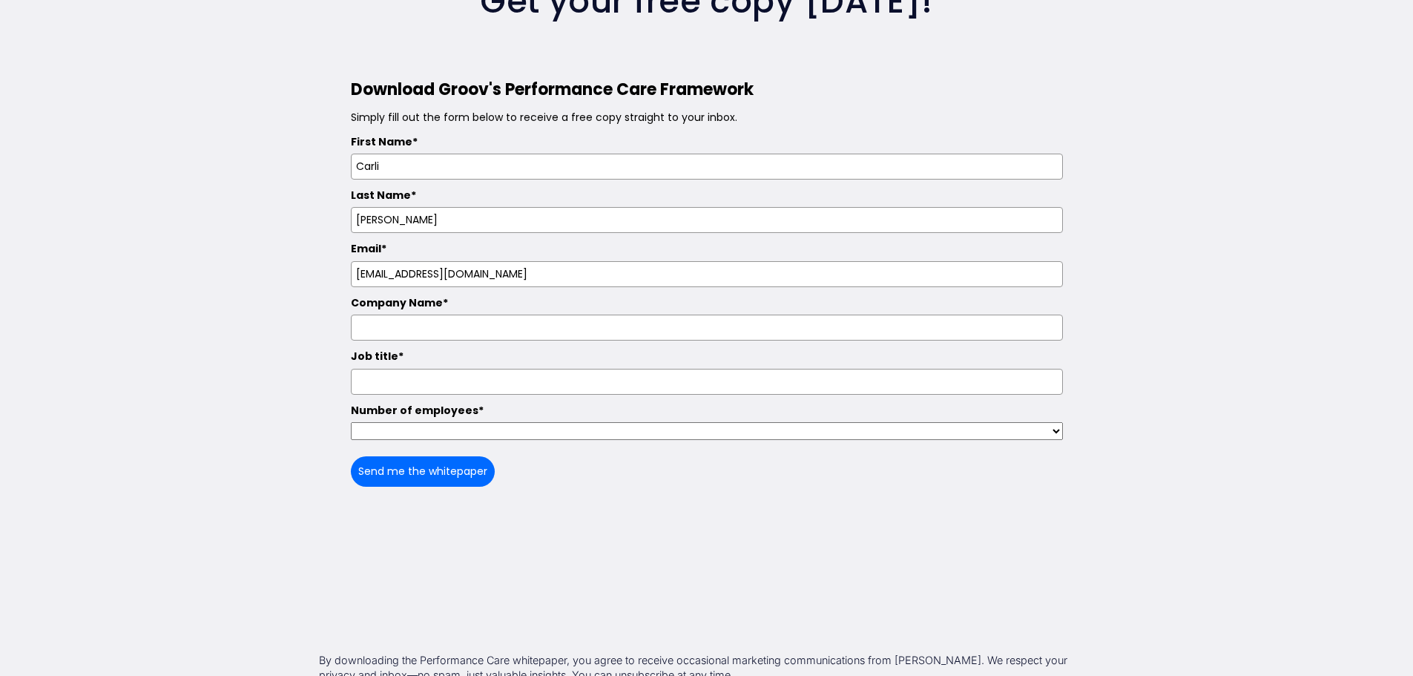
click at [436, 330] on input "Company Name*" at bounding box center [707, 328] width 712 height 26
type input "Henderson Reeves Lawyers"
click at [437, 381] on input "Job title*" at bounding box center [707, 382] width 712 height 26
type input "Senior Associate"
click at [433, 435] on select "1 - 24 25 - 49 50 - 99 100 - 499 500 - 999 1000+ 50-100 500-1000 100-500" at bounding box center [707, 431] width 712 height 18
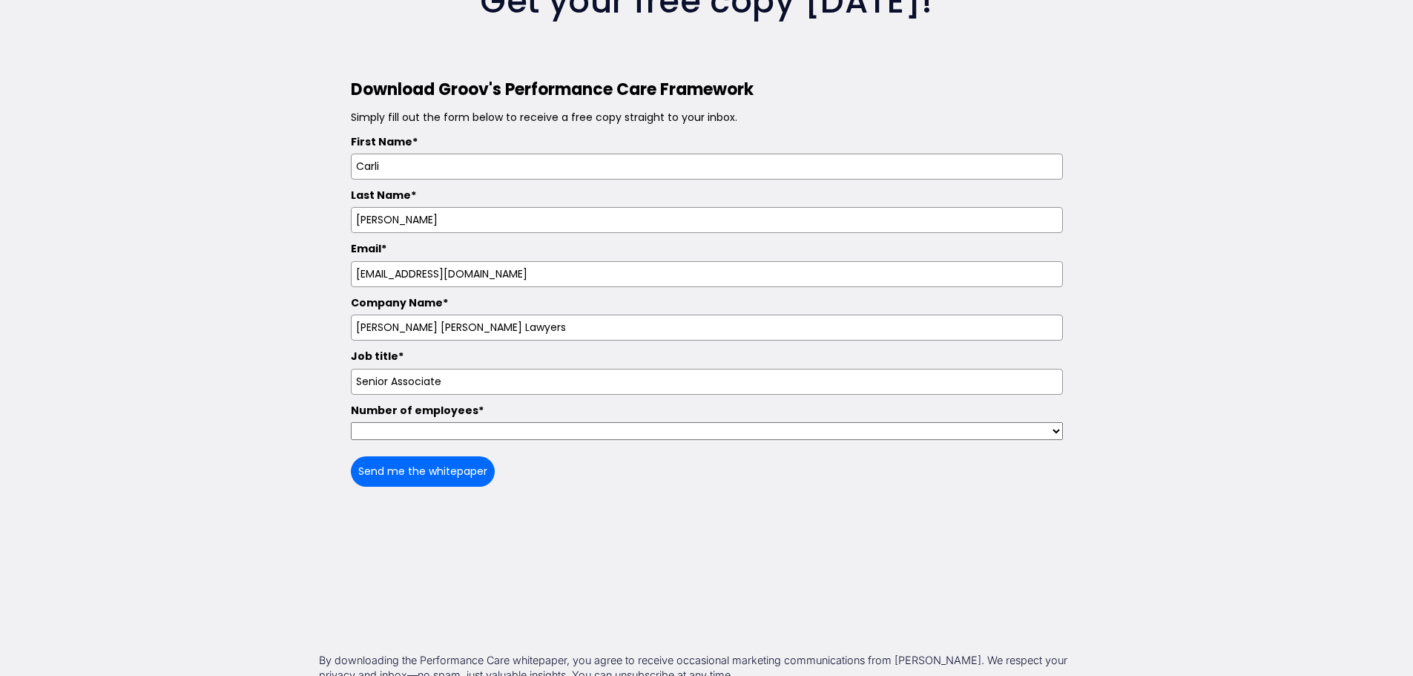
select select "50 - 99"
click at [351, 427] on select "1 - 24 25 - 49 50 - 99 100 - 499 500 - 999 1000+ 50-100 500-1000 100-500" at bounding box center [707, 431] width 712 height 18
click at [406, 474] on button "Send me the whitepaper" at bounding box center [423, 471] width 144 height 30
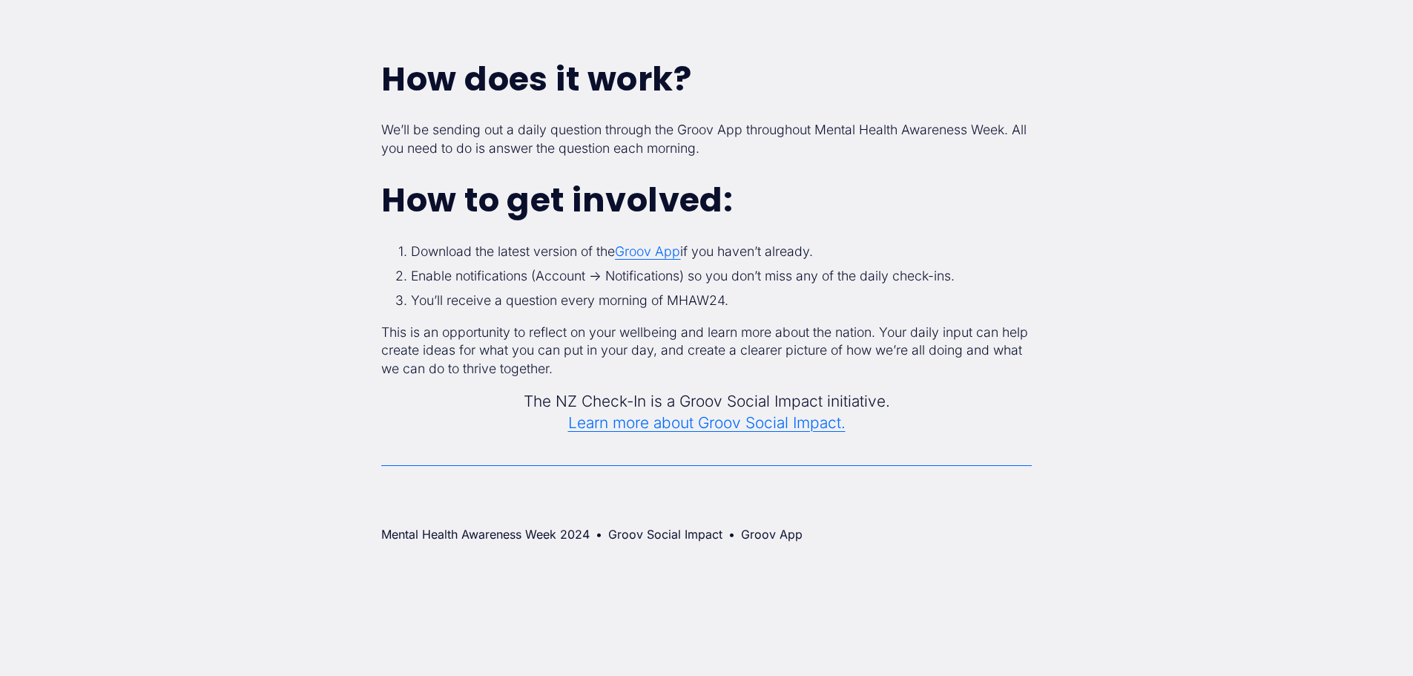
scroll to position [1409, 0]
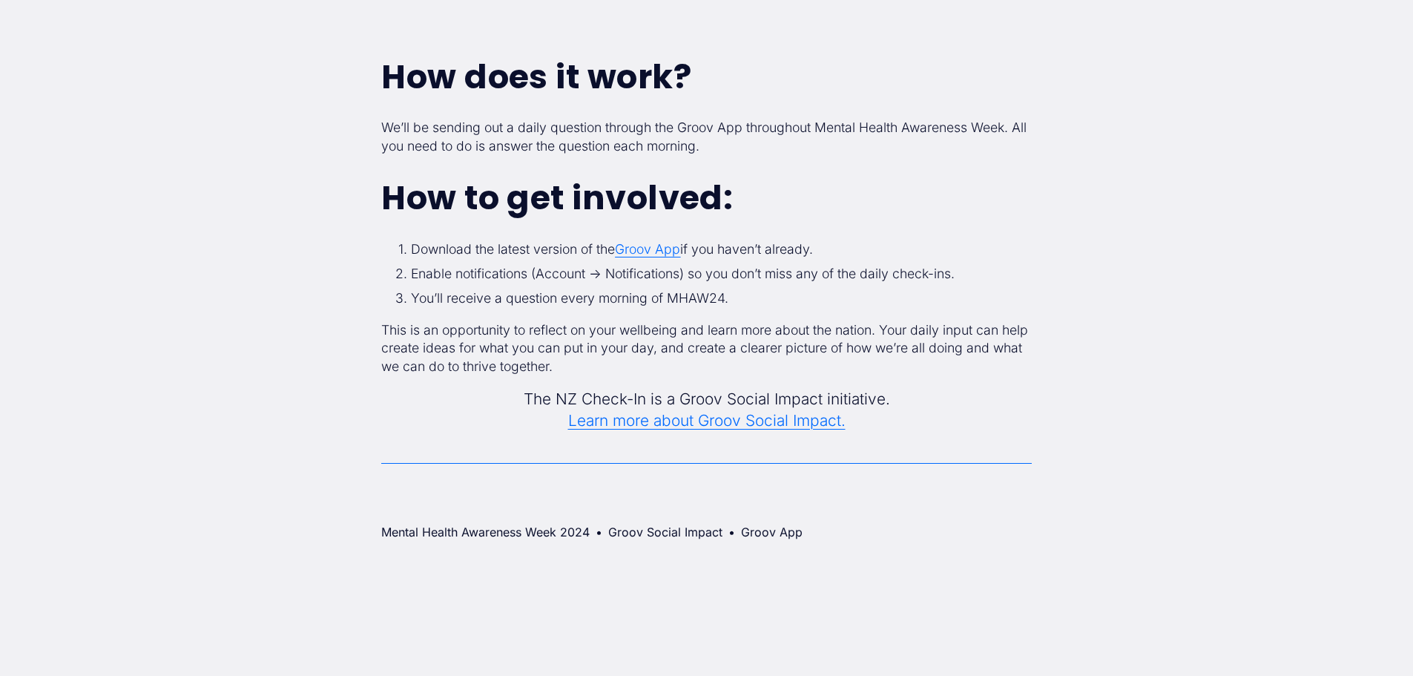
click at [660, 420] on link "Learn more about Groov Social Impact." at bounding box center [706, 420] width 277 height 19
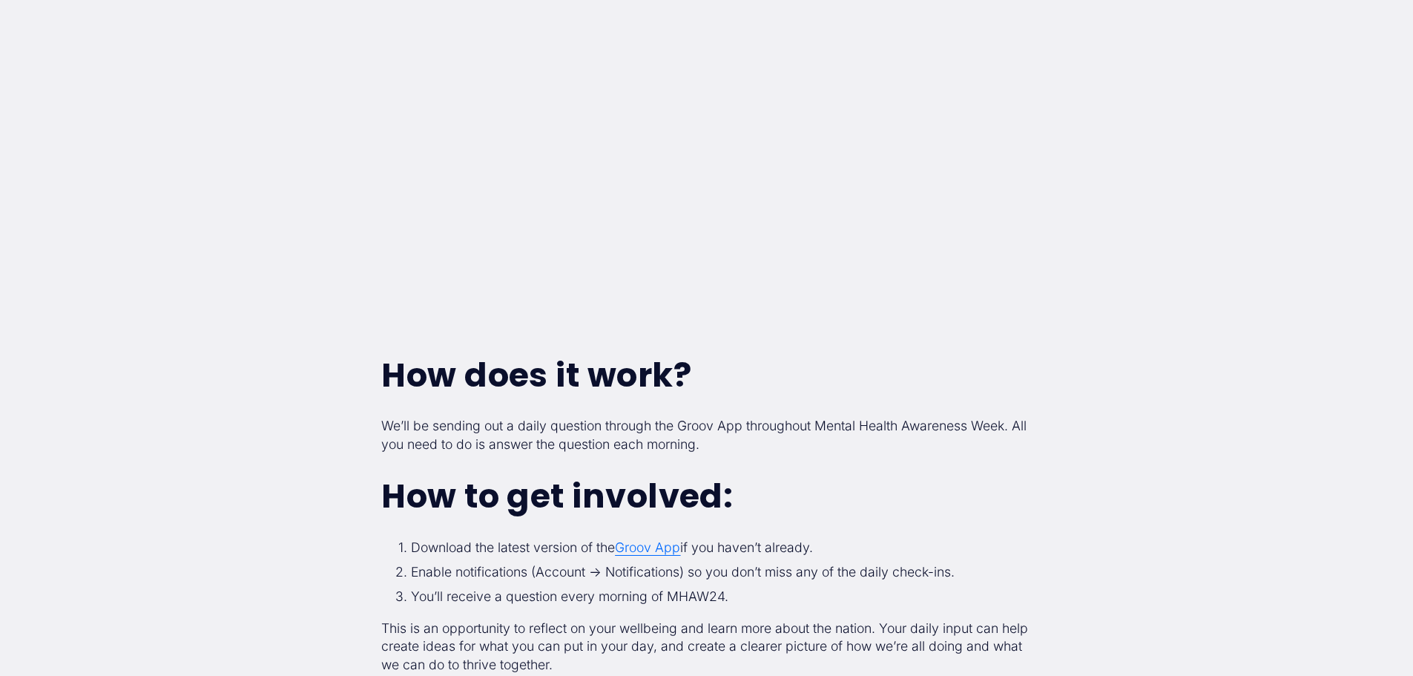
scroll to position [1113, 0]
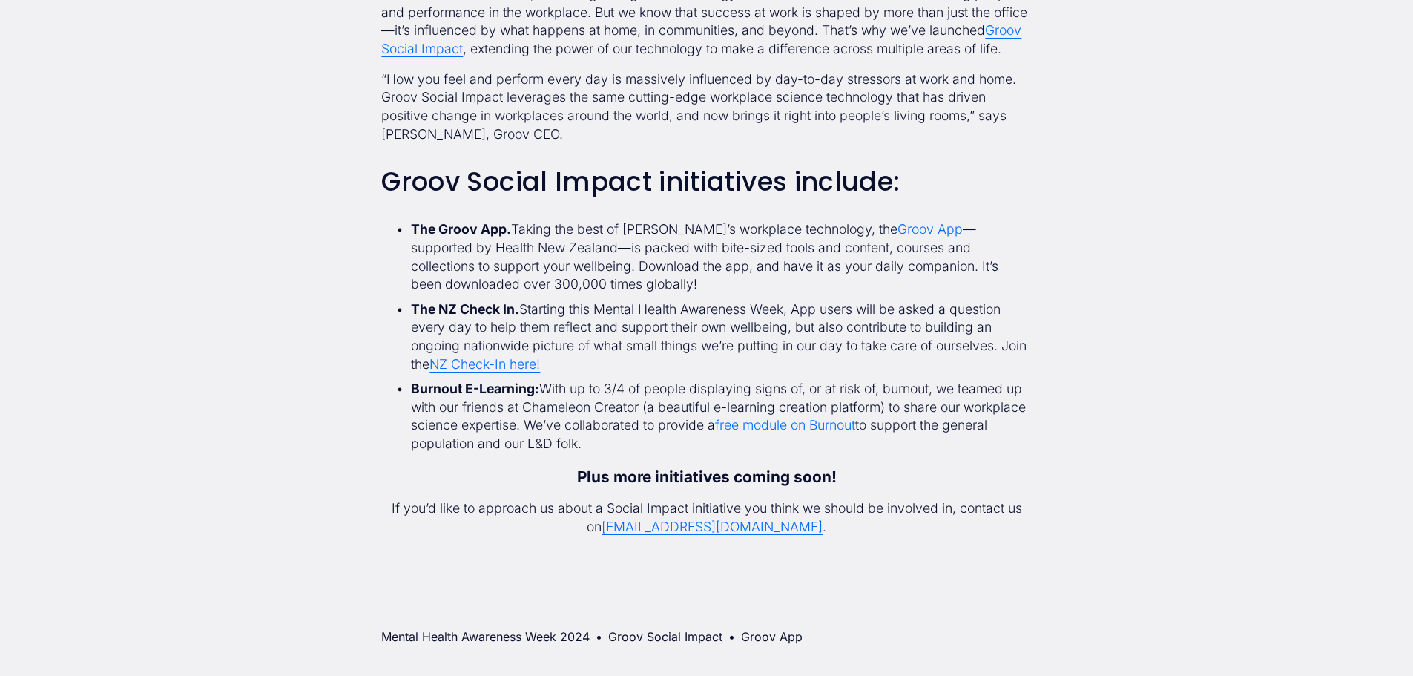
scroll to position [1038, 0]
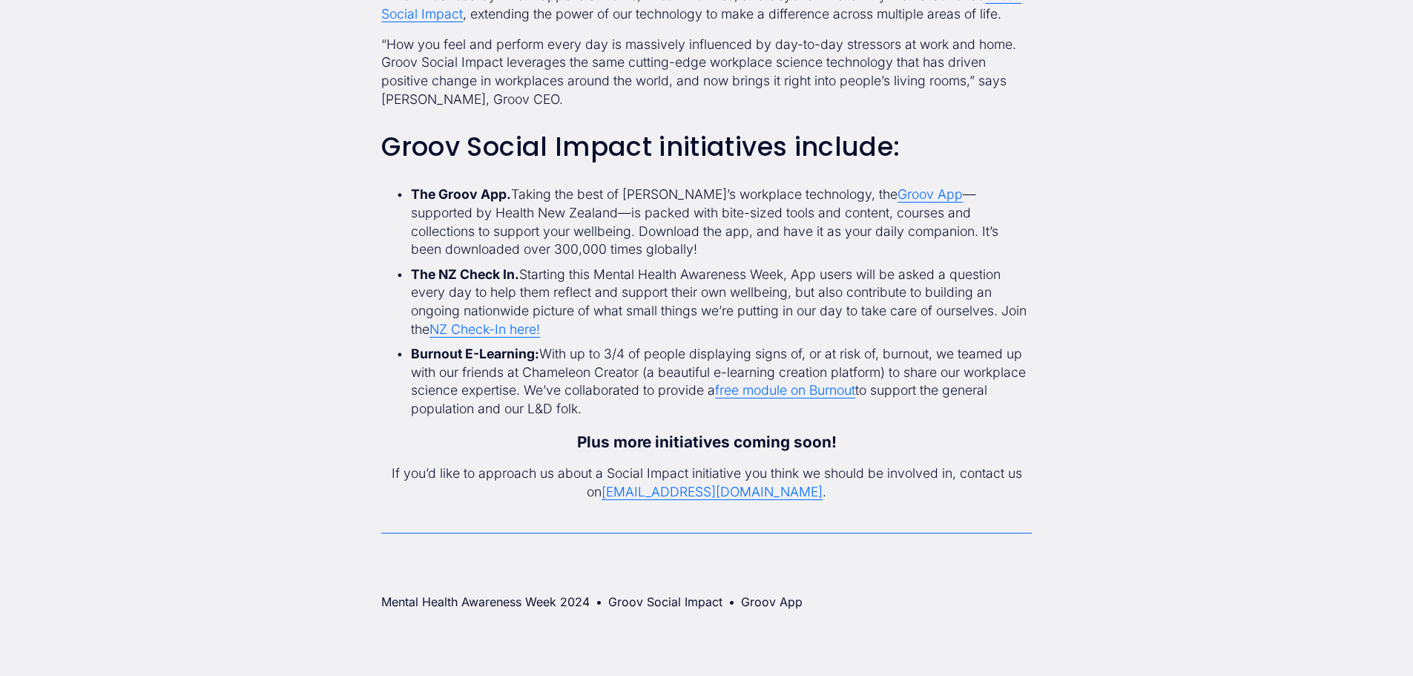
click at [855, 386] on link "free module on Burnout" at bounding box center [785, 390] width 140 height 16
